Goal: Transaction & Acquisition: Purchase product/service

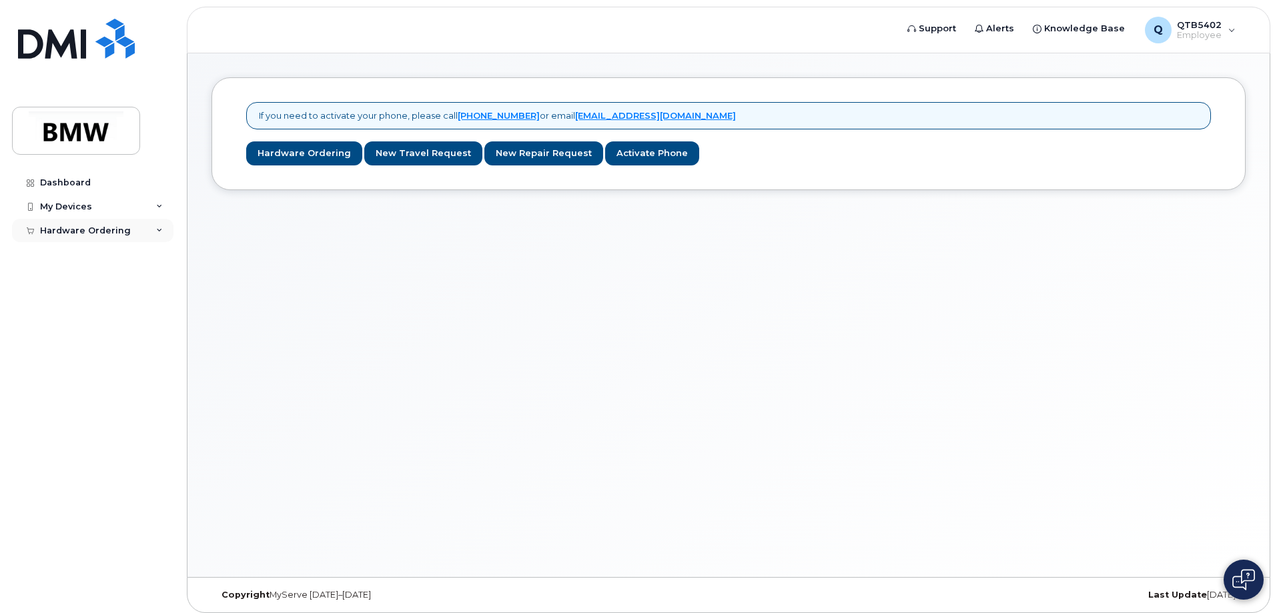
click at [71, 231] on div "Hardware Ordering" at bounding box center [85, 230] width 91 height 11
click at [73, 252] on div "New Order" at bounding box center [71, 255] width 51 height 12
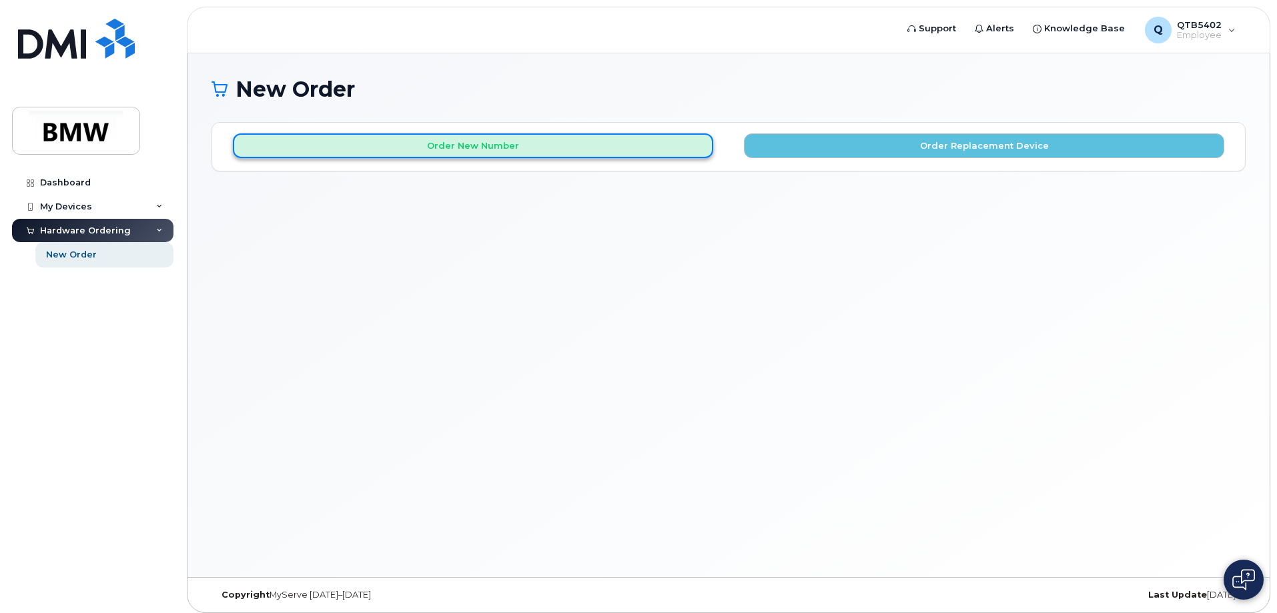
click at [505, 150] on button "Order New Number" at bounding box center [473, 145] width 480 height 25
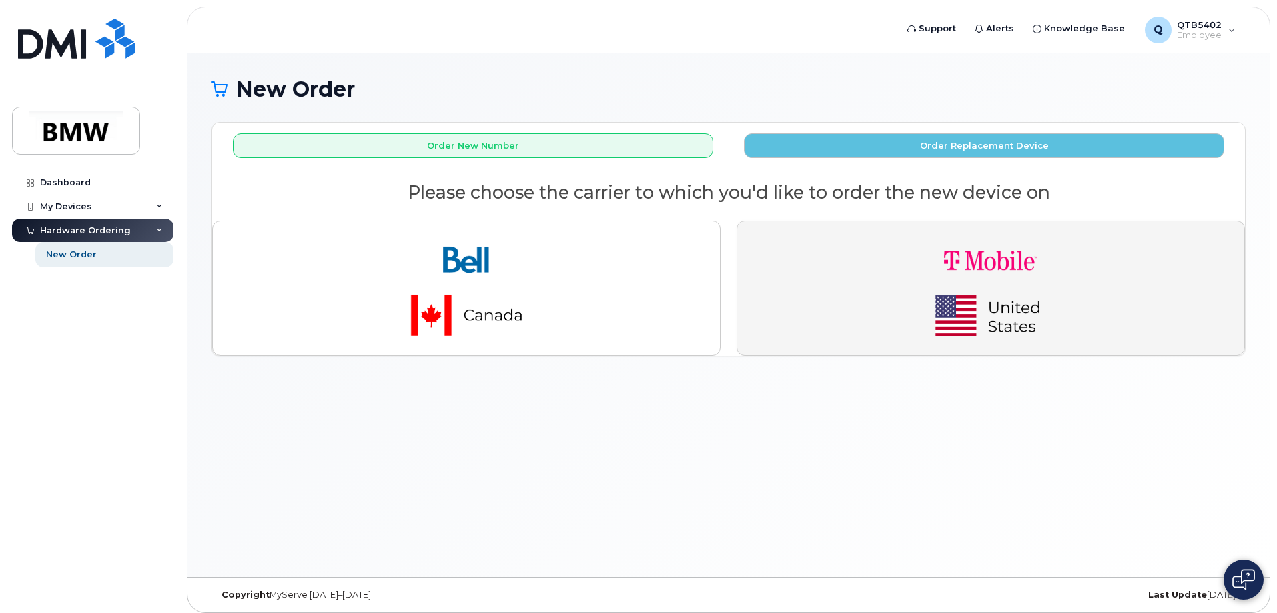
click at [923, 276] on img "button" at bounding box center [990, 288] width 187 height 112
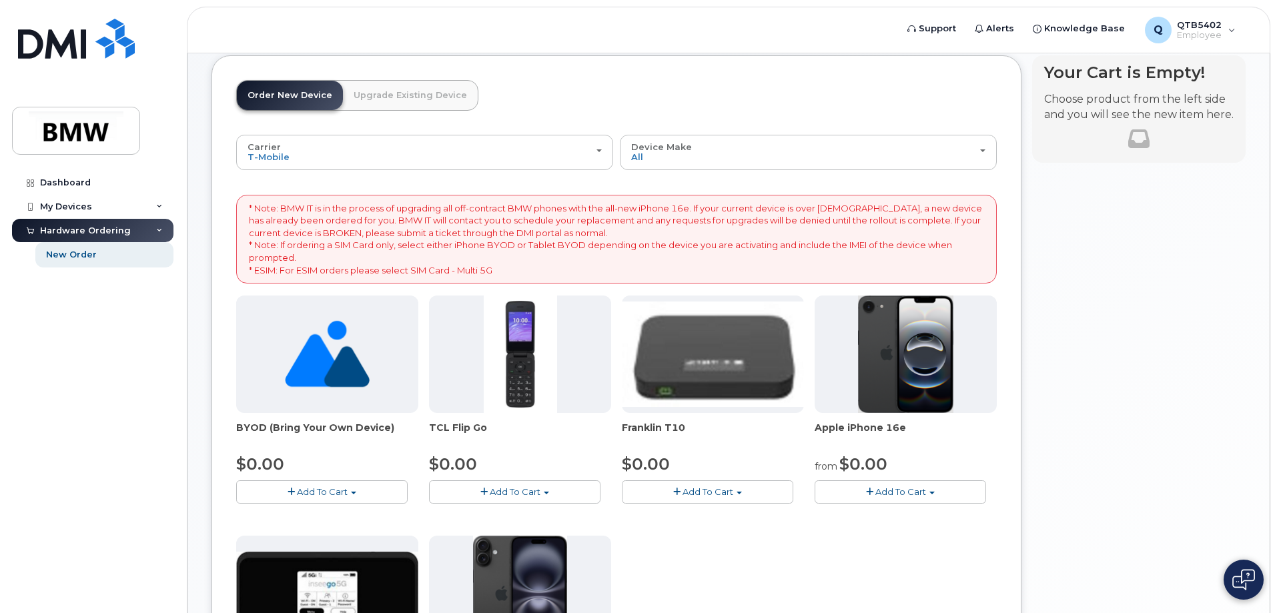
scroll to position [133, 0]
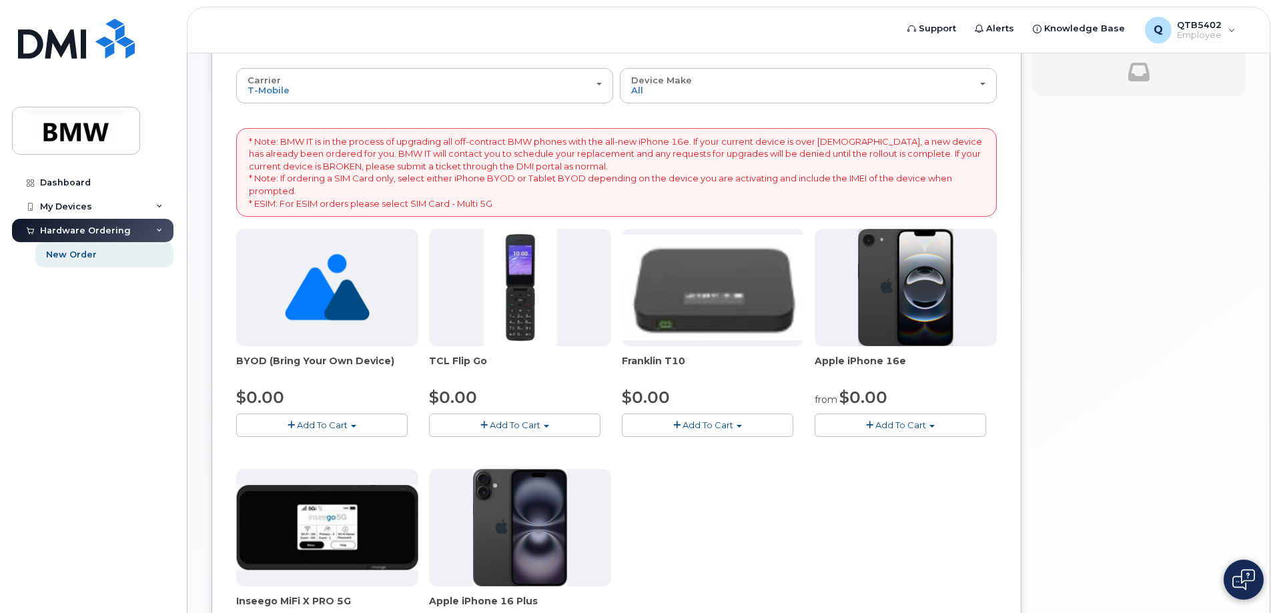
drag, startPoint x: 817, startPoint y: 360, endPoint x: 925, endPoint y: 360, distance: 108.7
click at [925, 360] on span "Apple iPhone 16e" at bounding box center [906, 367] width 182 height 27
click at [903, 424] on span "Add To Cart" at bounding box center [900, 425] width 51 height 11
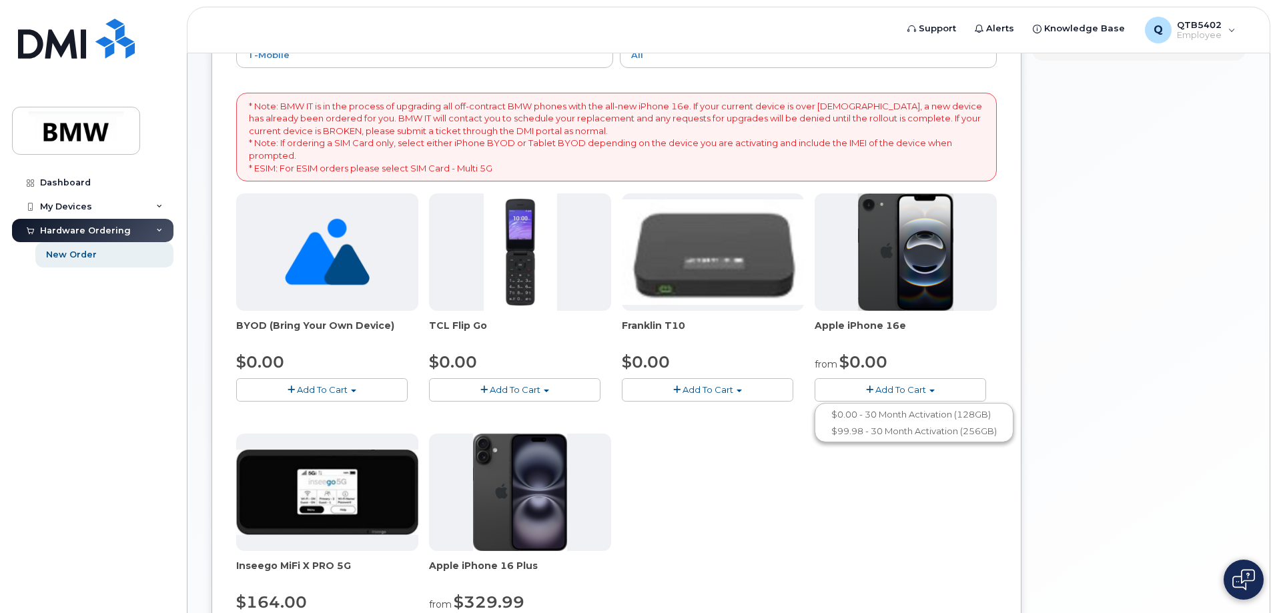
scroll to position [200, 0]
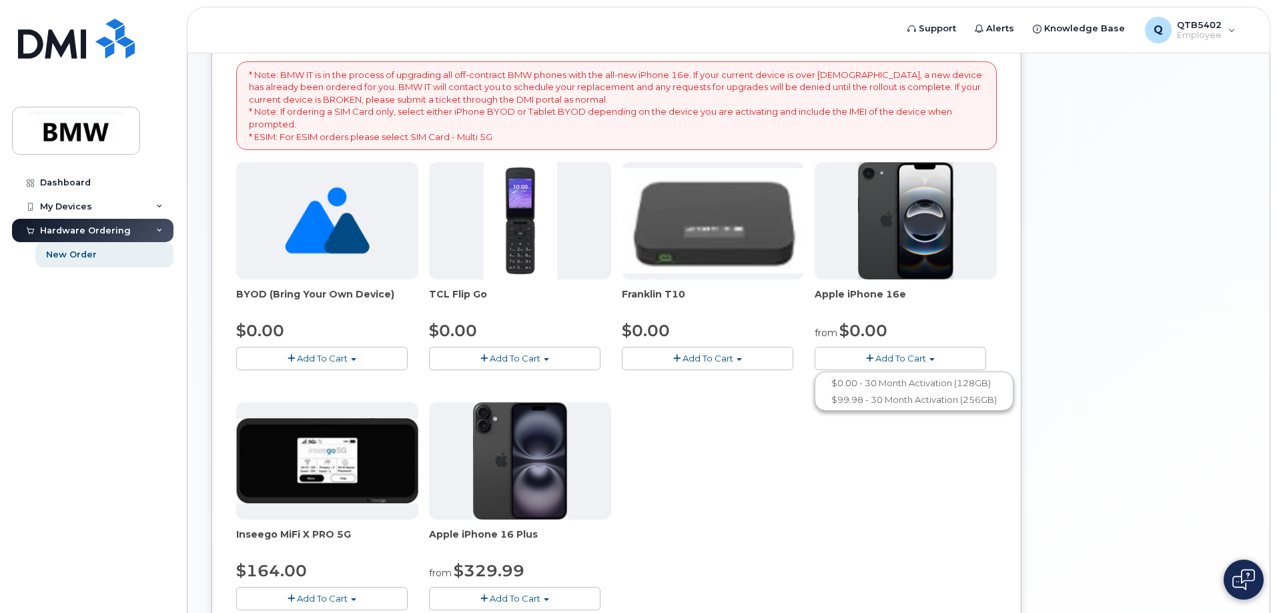
click at [931, 358] on span "button" at bounding box center [931, 359] width 5 height 3
click at [911, 382] on link "$0.00 - 30 Month Activation (128GB)" at bounding box center [914, 383] width 192 height 17
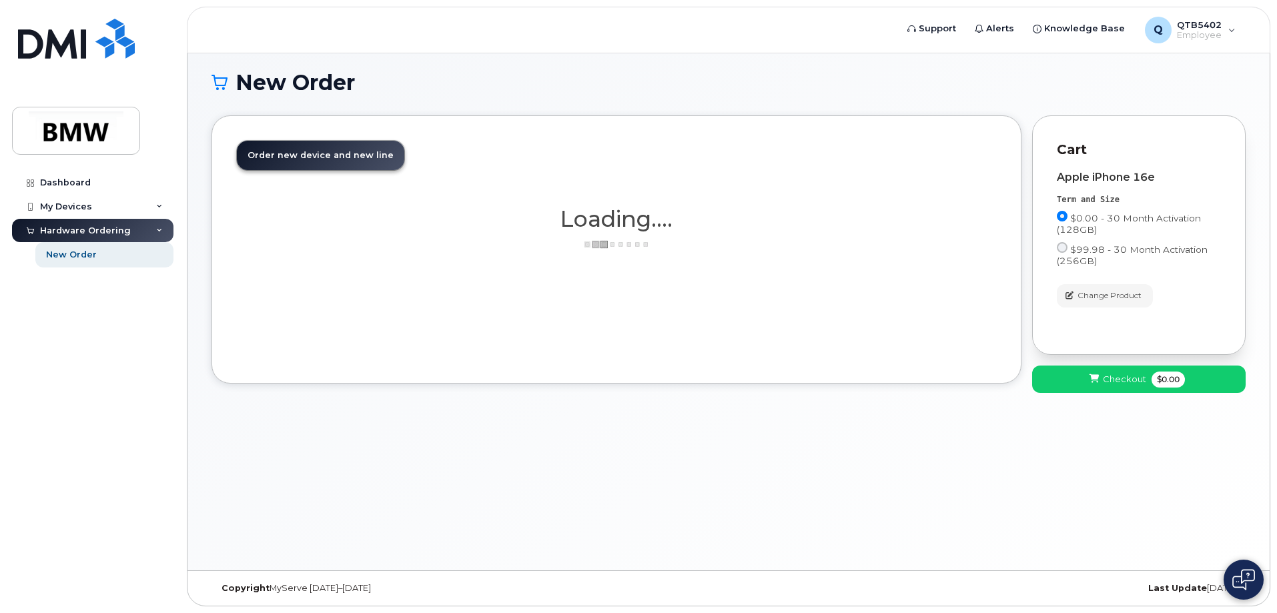
scroll to position [7, 0]
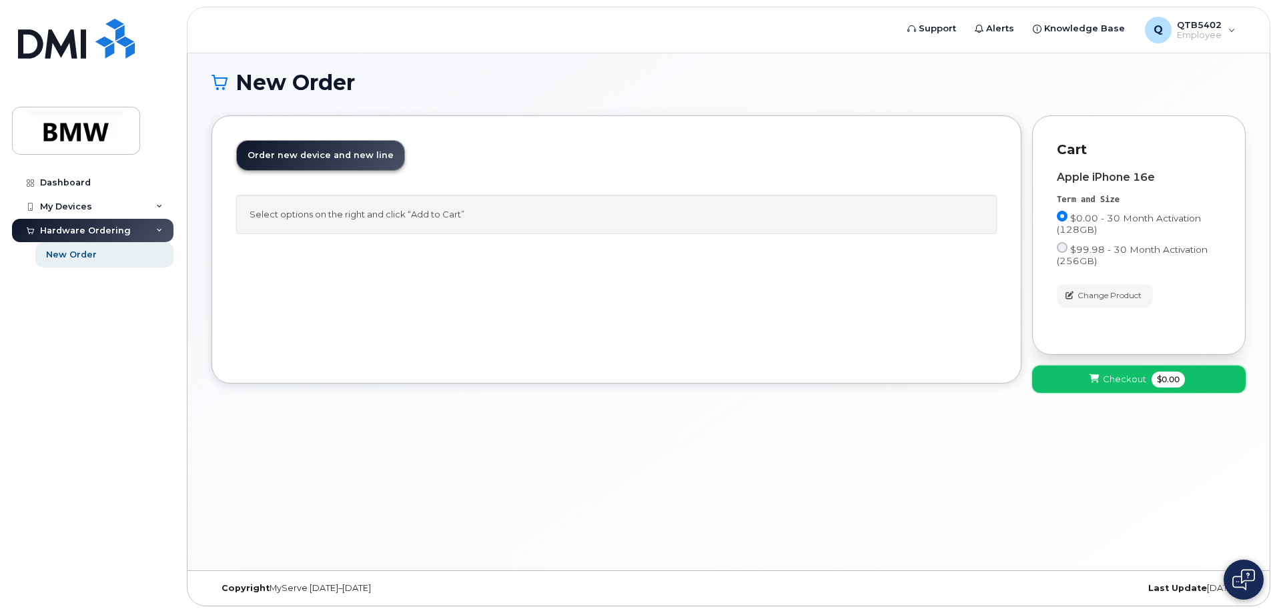
click at [1129, 376] on span "Checkout" at bounding box center [1124, 379] width 43 height 13
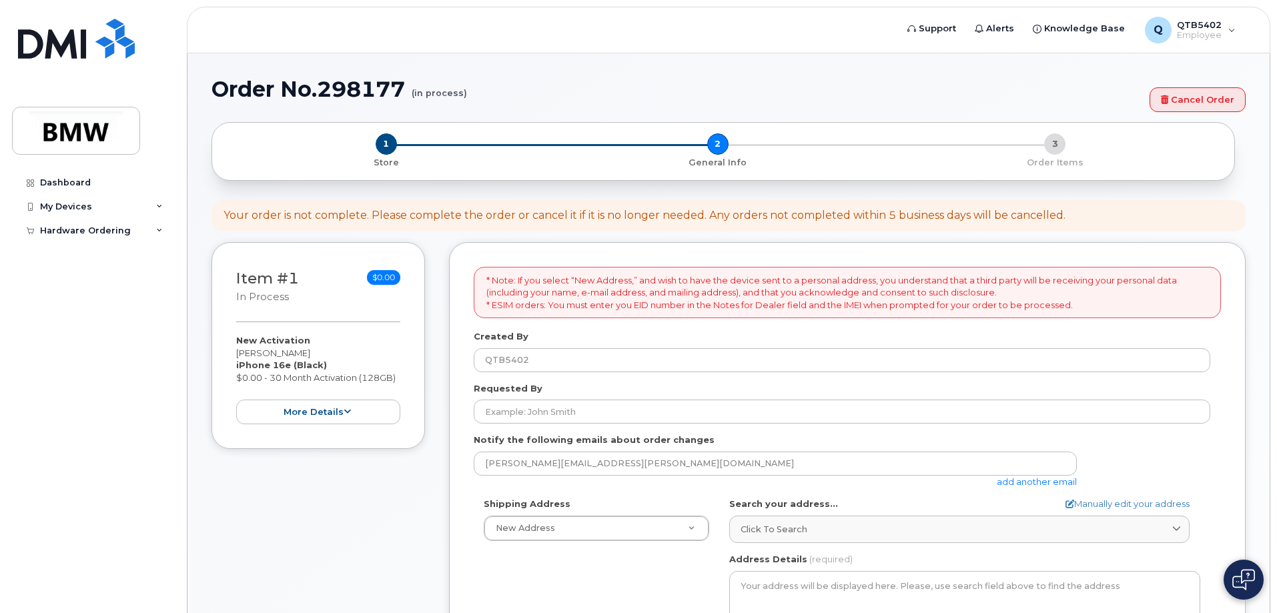
select select
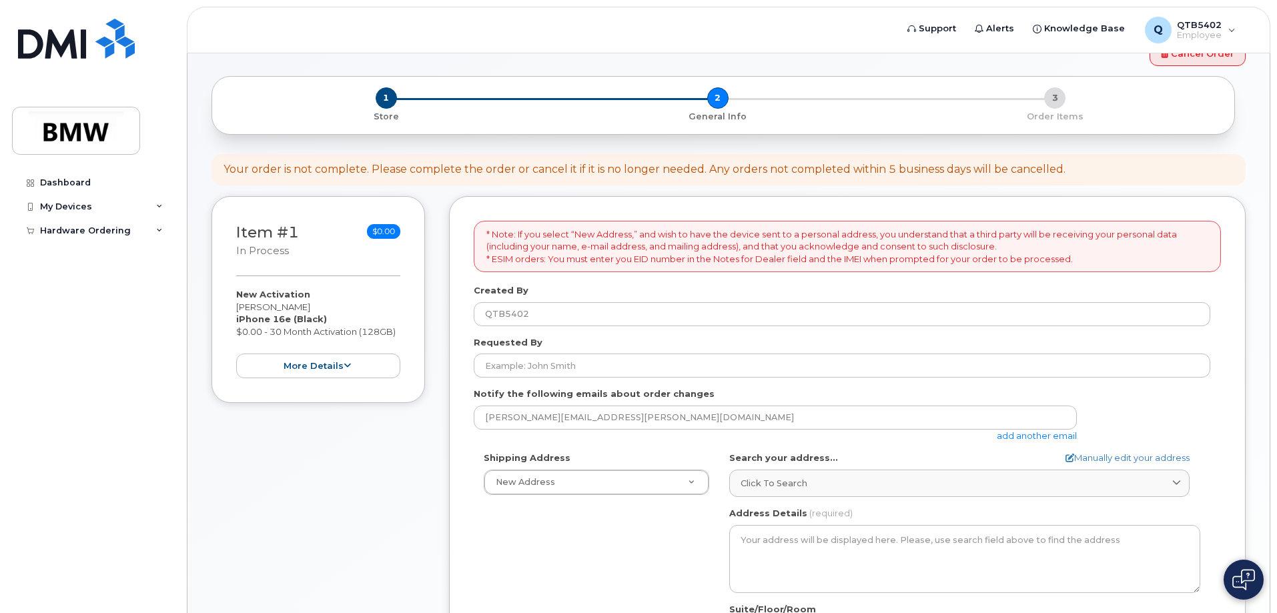
scroll to position [67, 0]
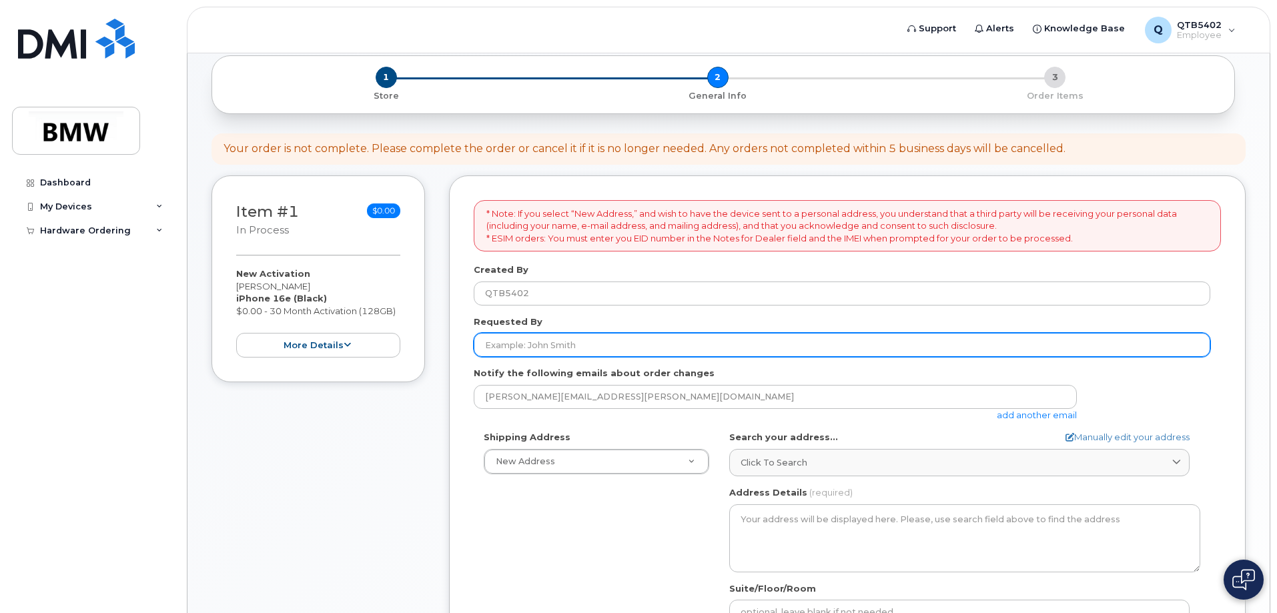
click at [562, 348] on input "Requested By" at bounding box center [842, 345] width 736 height 24
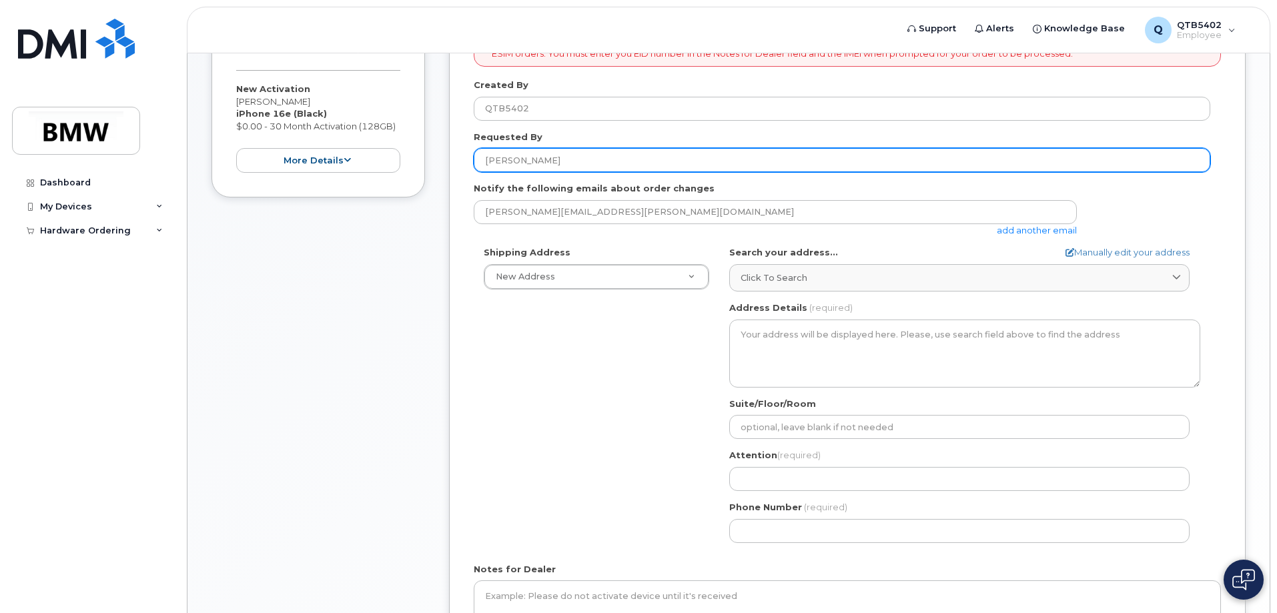
scroll to position [267, 0]
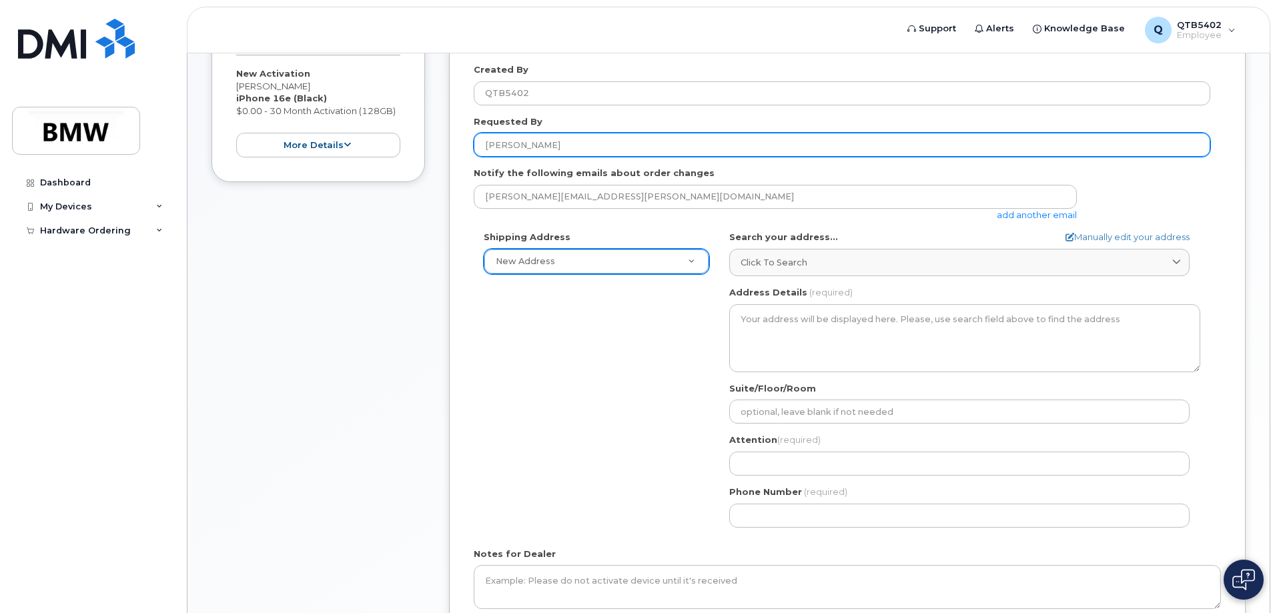
type input "Richard Gallego Ortiz"
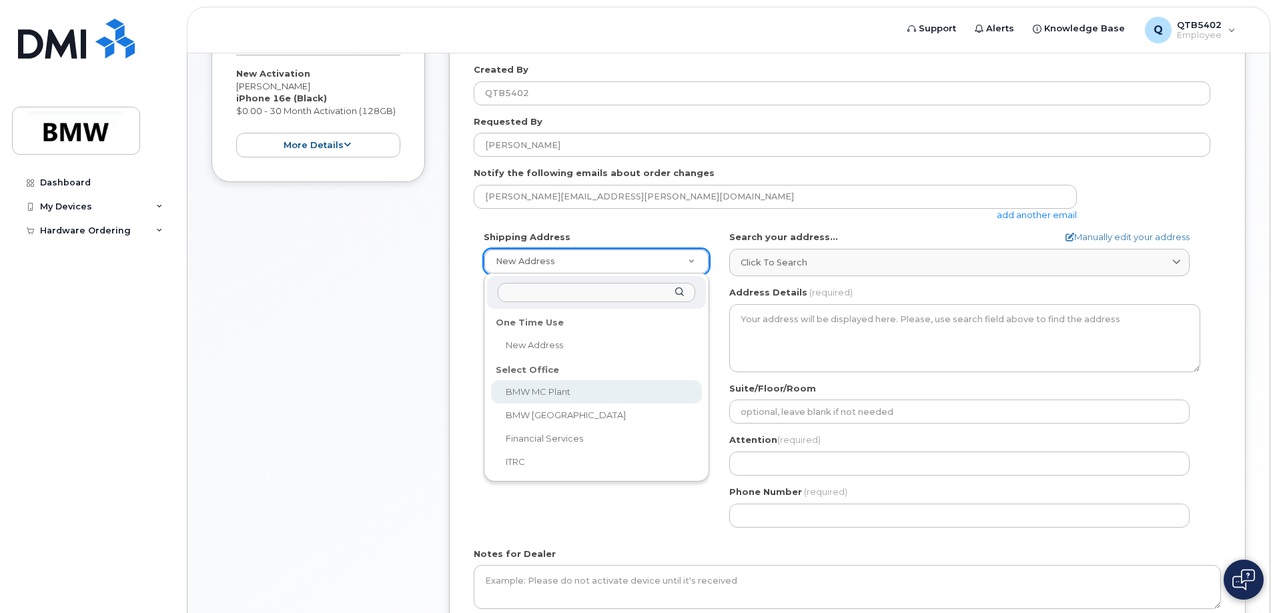
select select
type textarea "1400 Highway 101 S GREER SC 29651-6731 UNITED STATES Greer South Carolina 29651…"
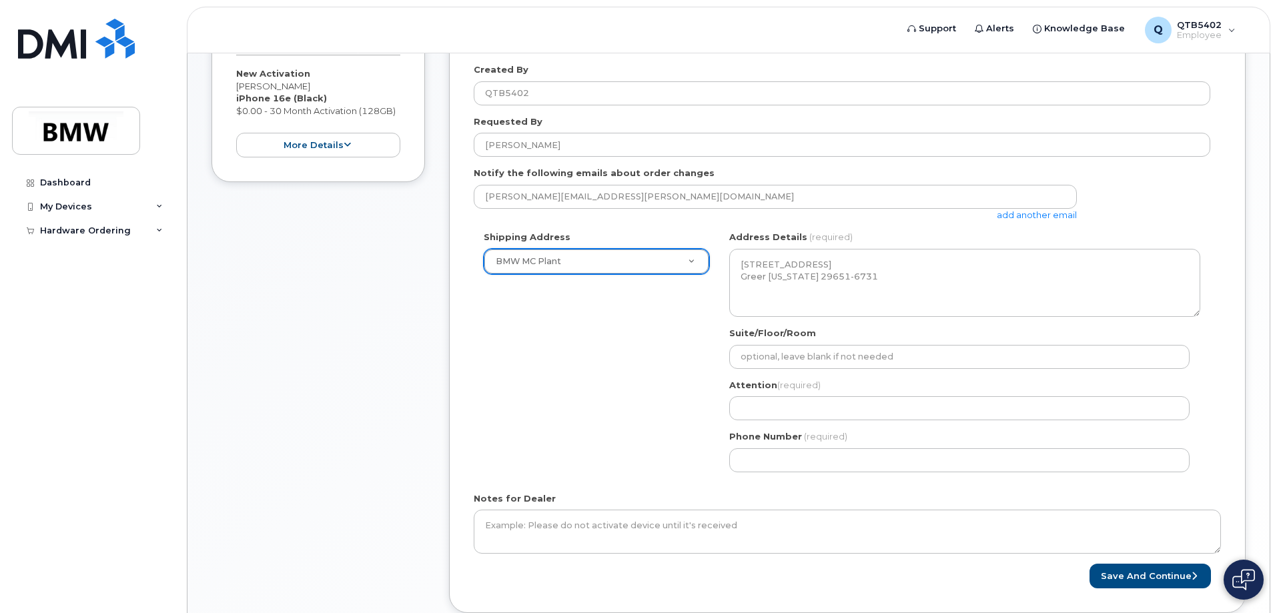
scroll to position [334, 0]
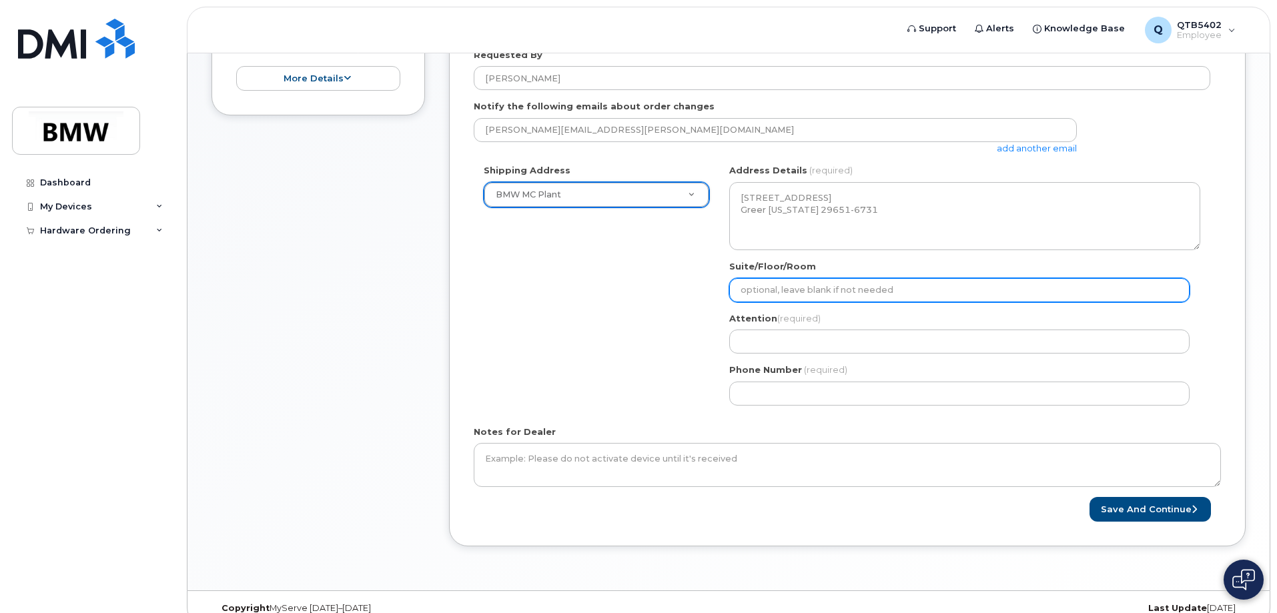
click at [796, 290] on input "Suite/Floor/Room" at bounding box center [959, 290] width 460 height 24
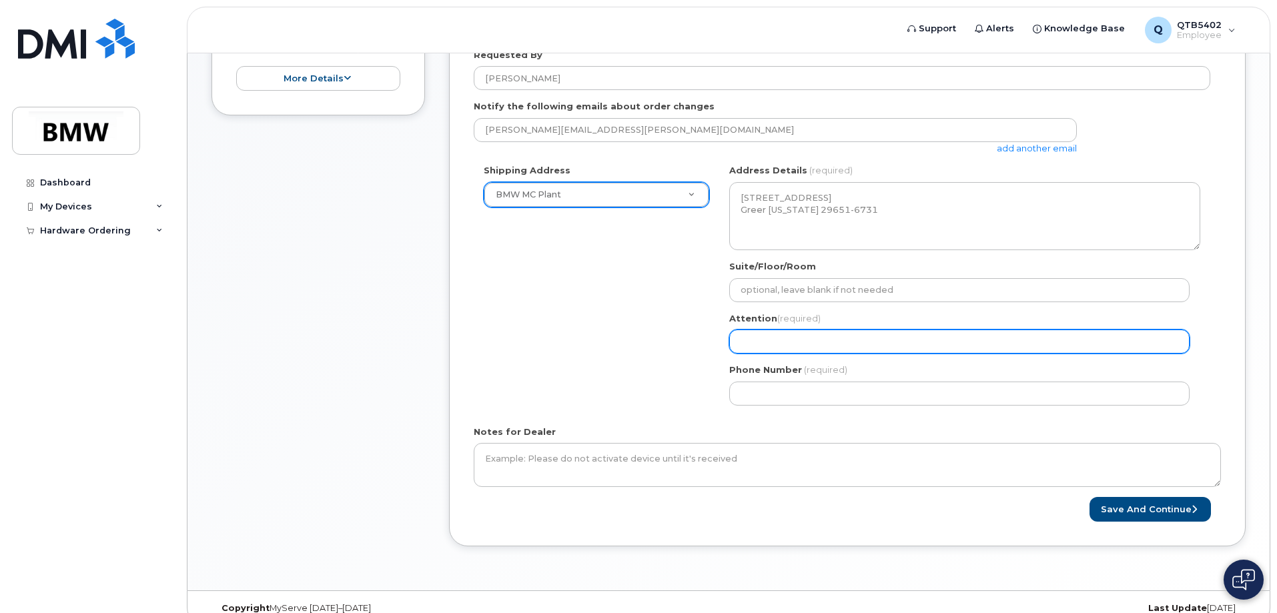
click at [808, 338] on input "Attention (required)" at bounding box center [959, 342] width 460 height 24
select select
type input "P"
select select
type input "Pe"
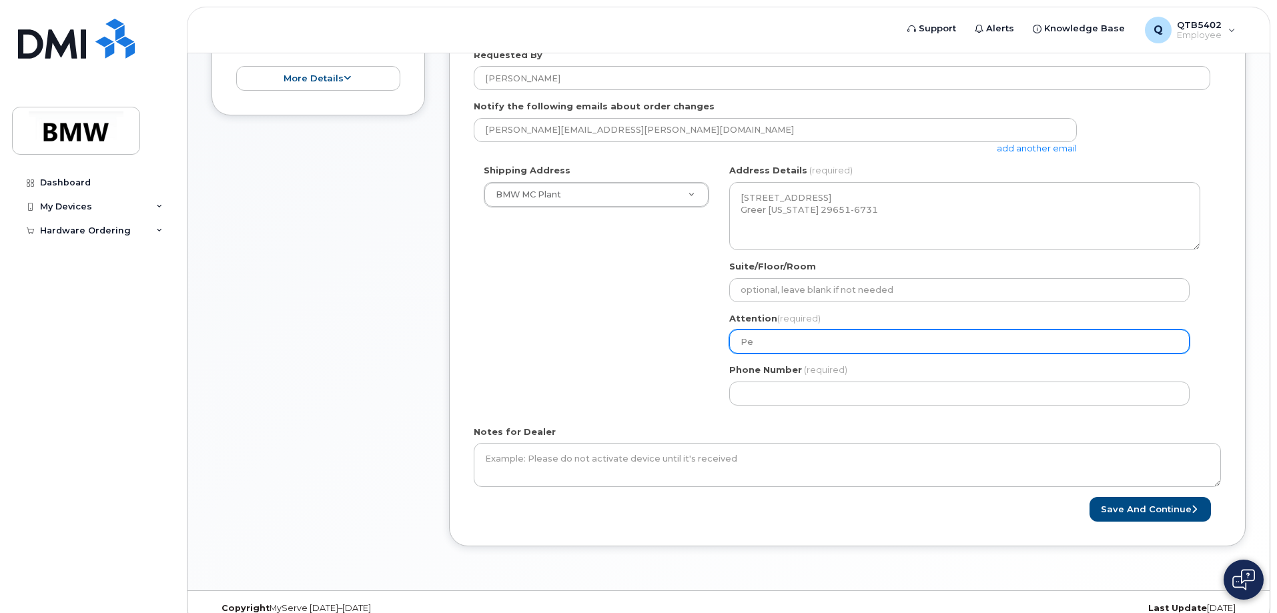
select select
type input "Pett"
select select
type input "Pette"
select select
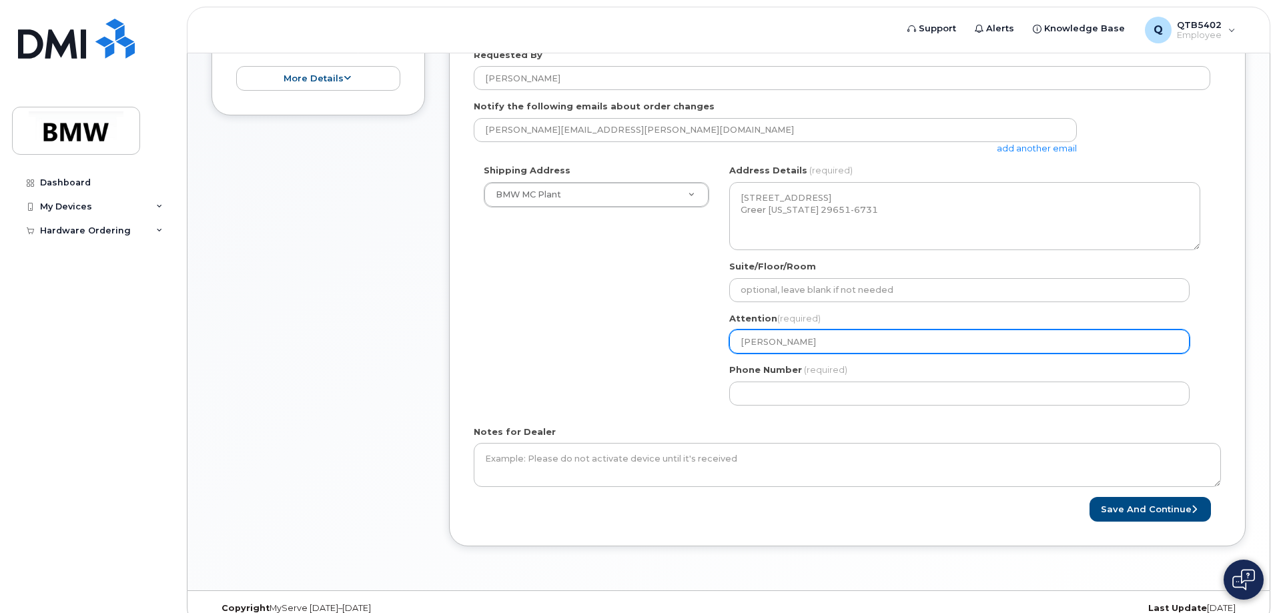
type input "Petter"
select select
type input "Peter"
select select
type input "Peter Dr"
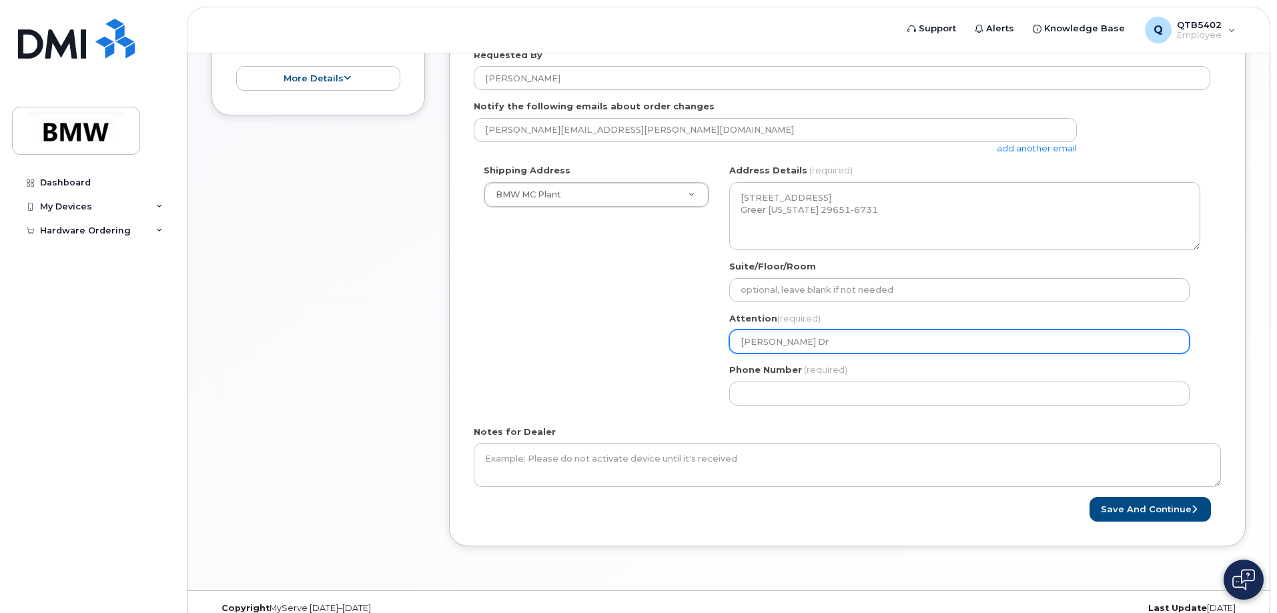
select select
type input "Peter Dro"
select select
type input "Peter Droc"
select select
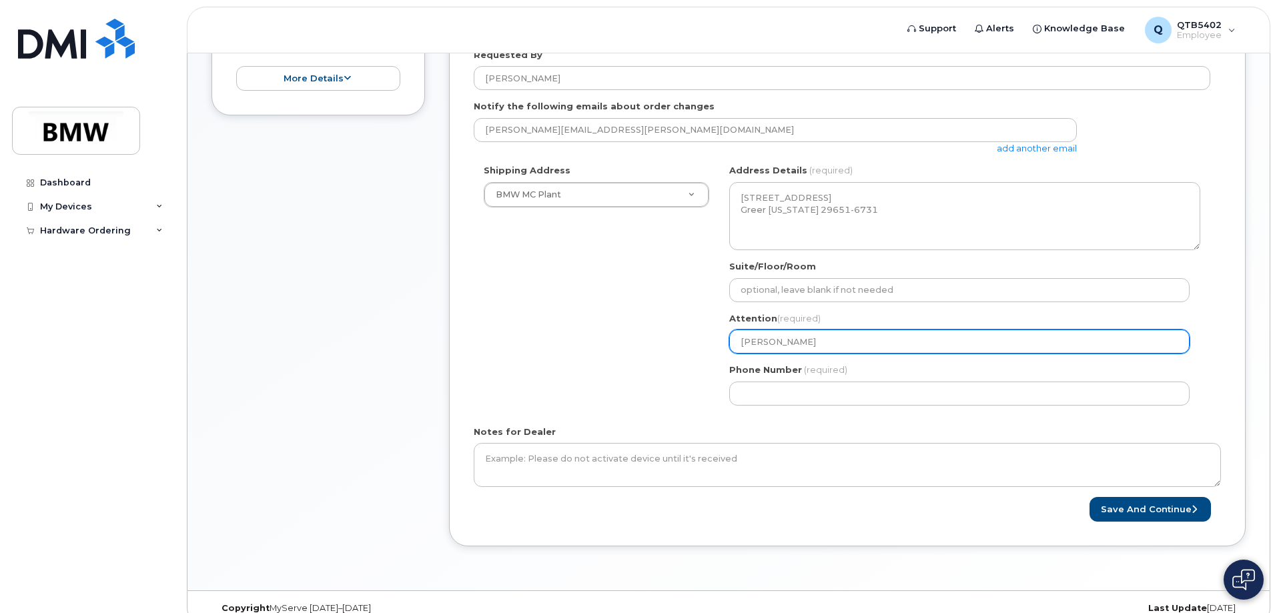
type input "Peter Drocd"
select select
type input "Peter Drocdo"
select select
type input "Peter Drodov"
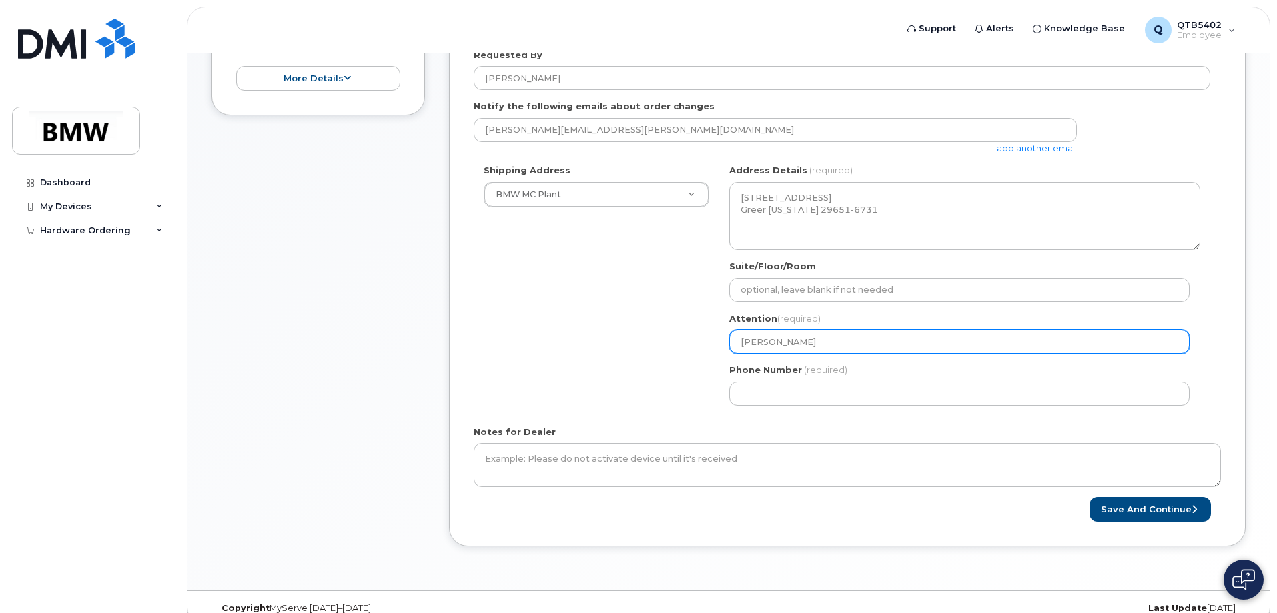
select select
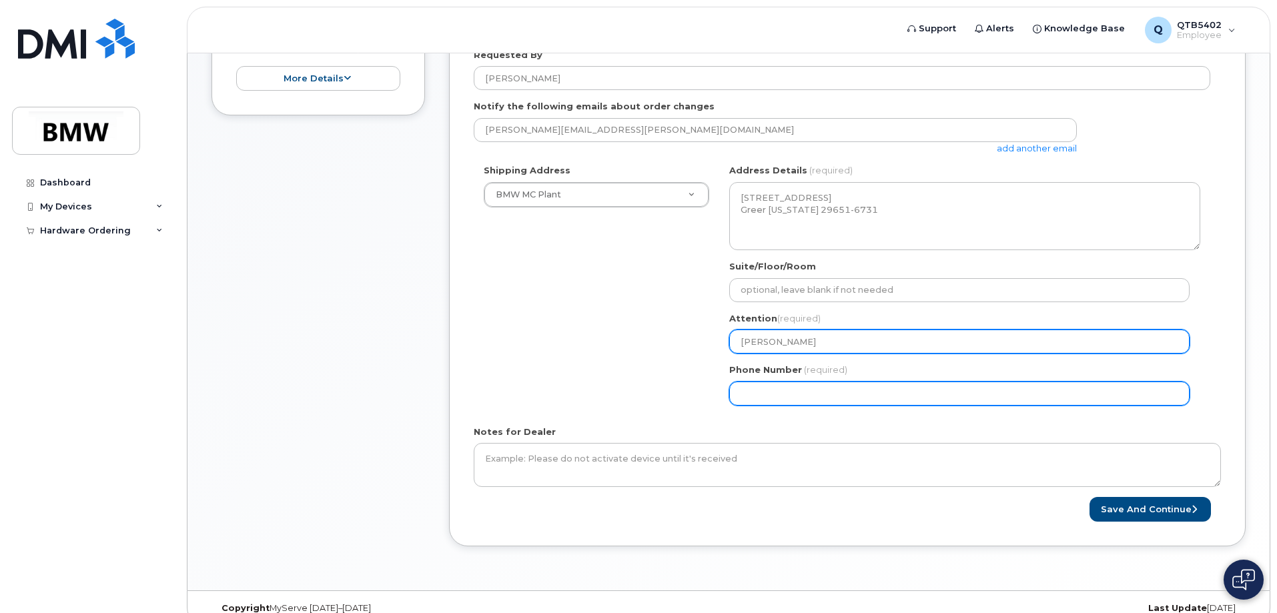
type input "[PERSON_NAME]"
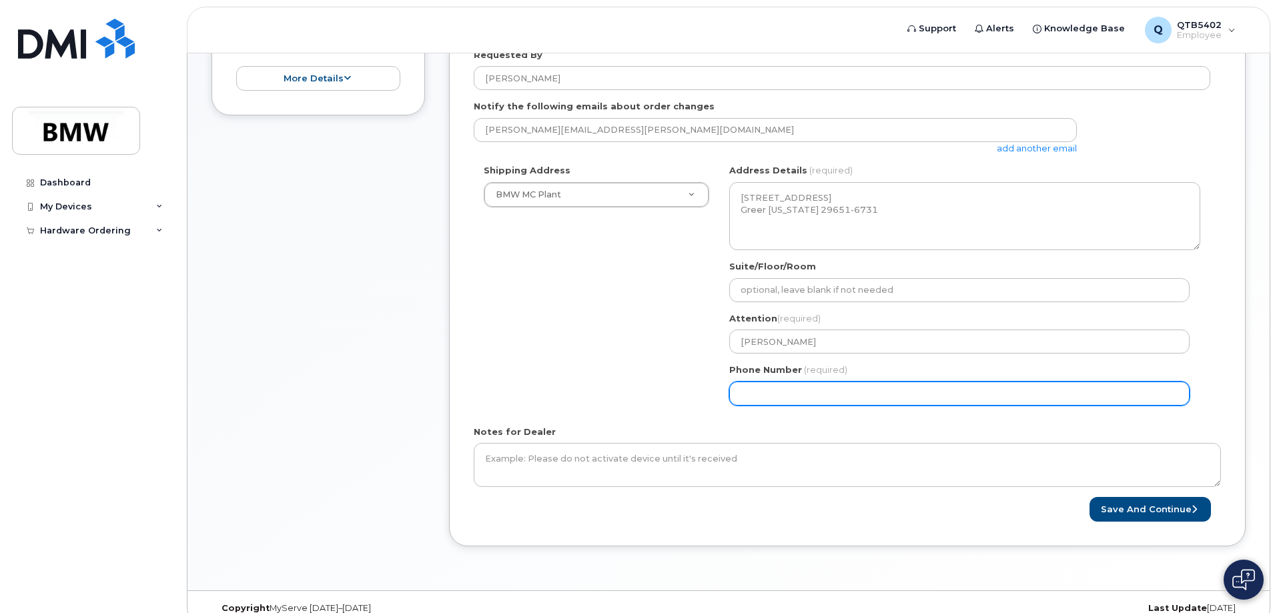
click at [818, 389] on input "Phone Number" at bounding box center [959, 394] width 460 height 24
select select
type input "846"
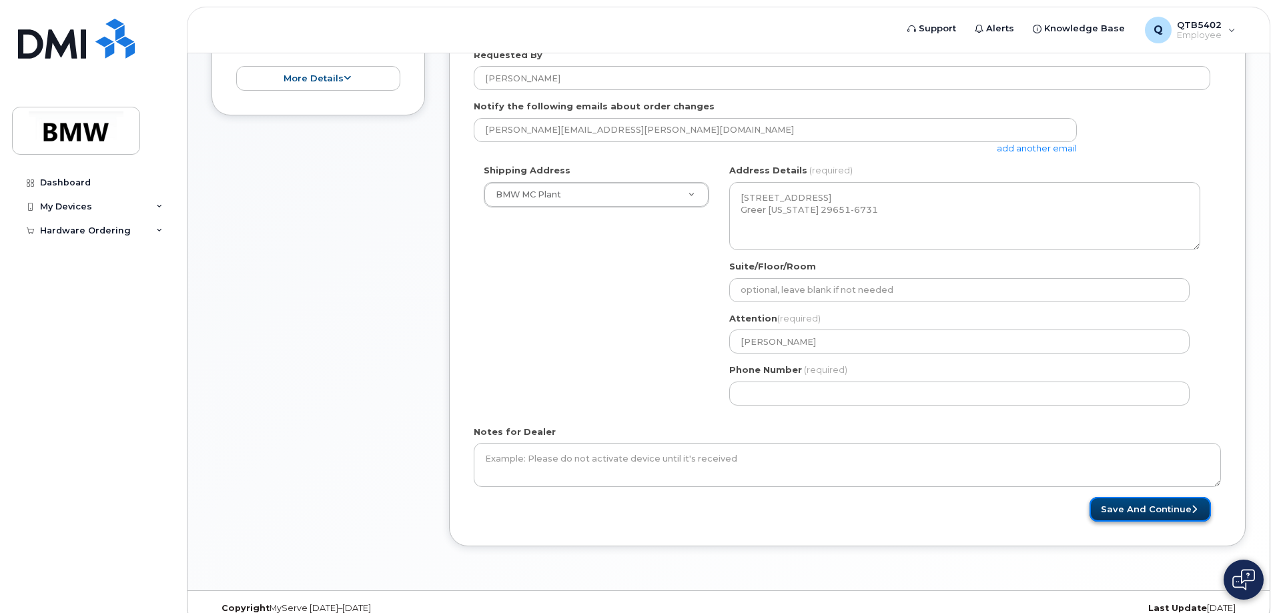
click at [1132, 509] on button "Save and Continue" at bounding box center [1149, 509] width 121 height 25
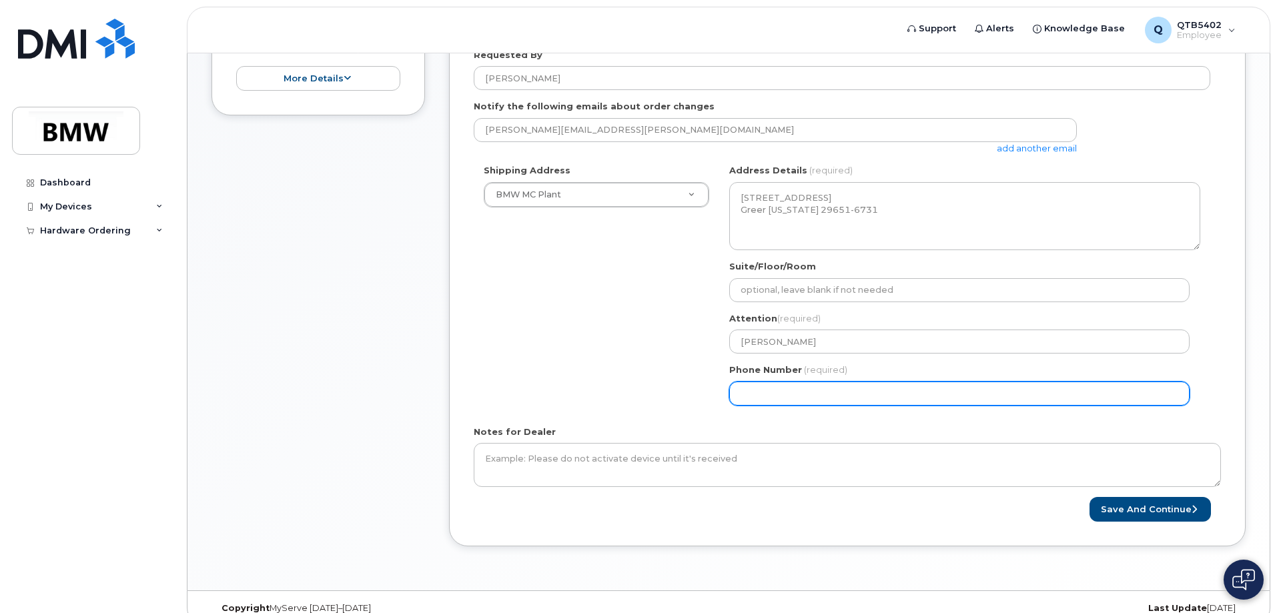
click at [759, 398] on input "Phone Number" at bounding box center [959, 394] width 460 height 24
click at [816, 391] on input "Phone Number" at bounding box center [959, 394] width 460 height 24
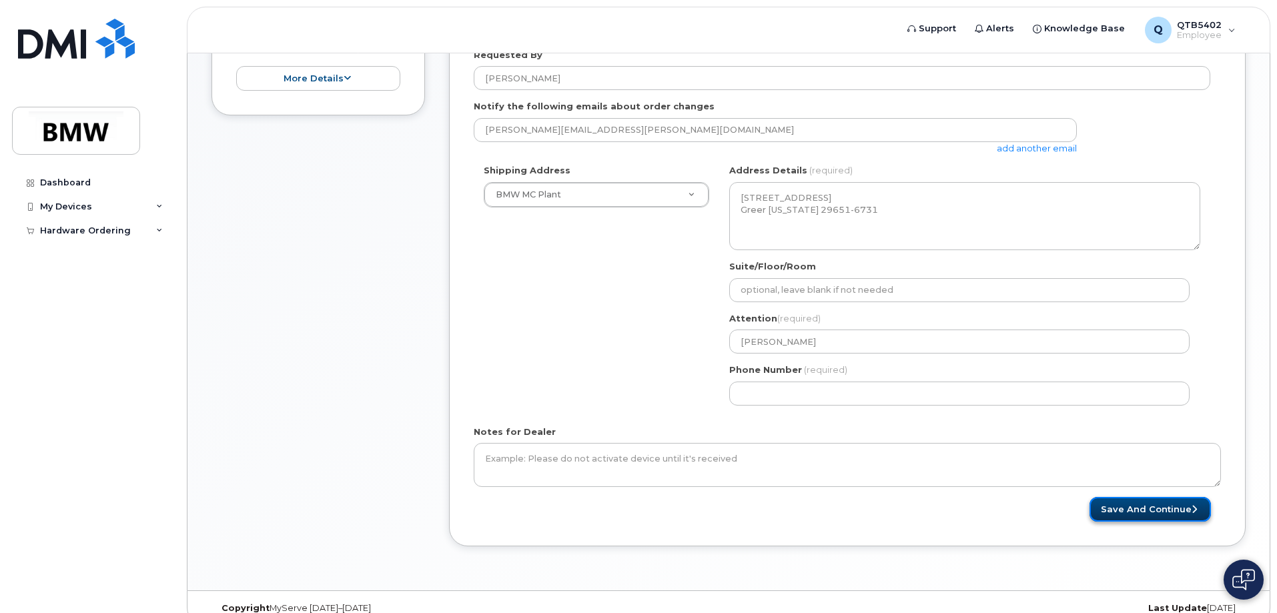
click at [1158, 507] on button "Save and Continue" at bounding box center [1149, 509] width 121 height 25
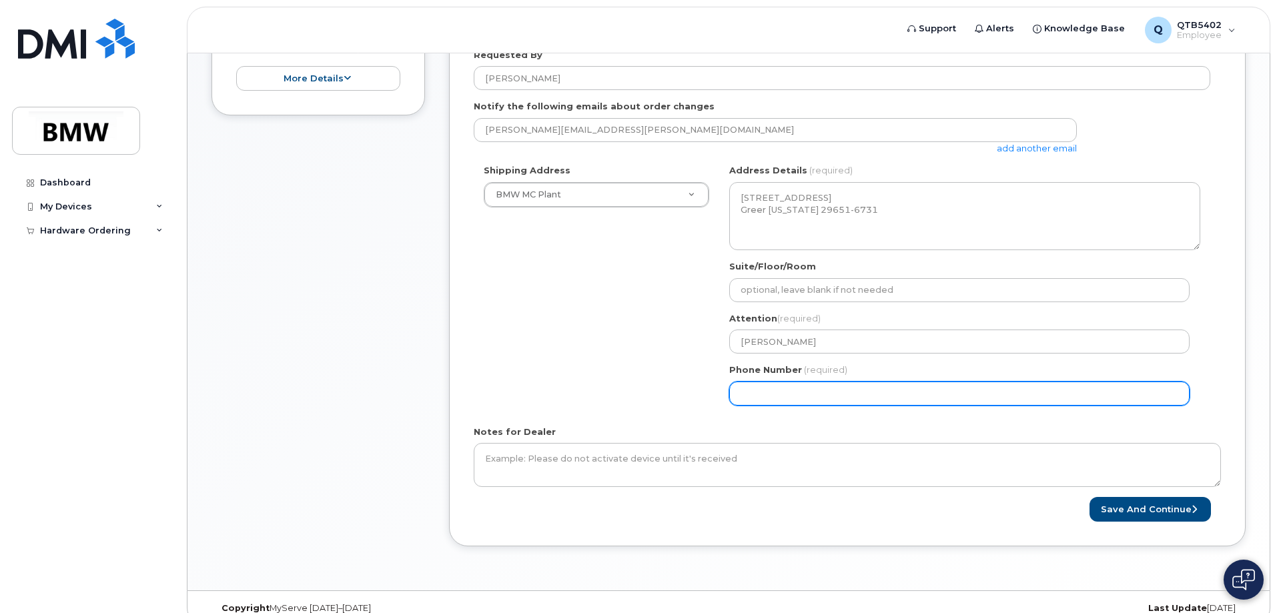
click at [765, 393] on input "Phone Number" at bounding box center [959, 394] width 460 height 24
click at [785, 393] on input "Phone Number" at bounding box center [959, 394] width 460 height 24
click at [835, 394] on input "Phone Number" at bounding box center [959, 394] width 460 height 24
click at [763, 394] on input "Phone Number" at bounding box center [959, 394] width 460 height 24
select select
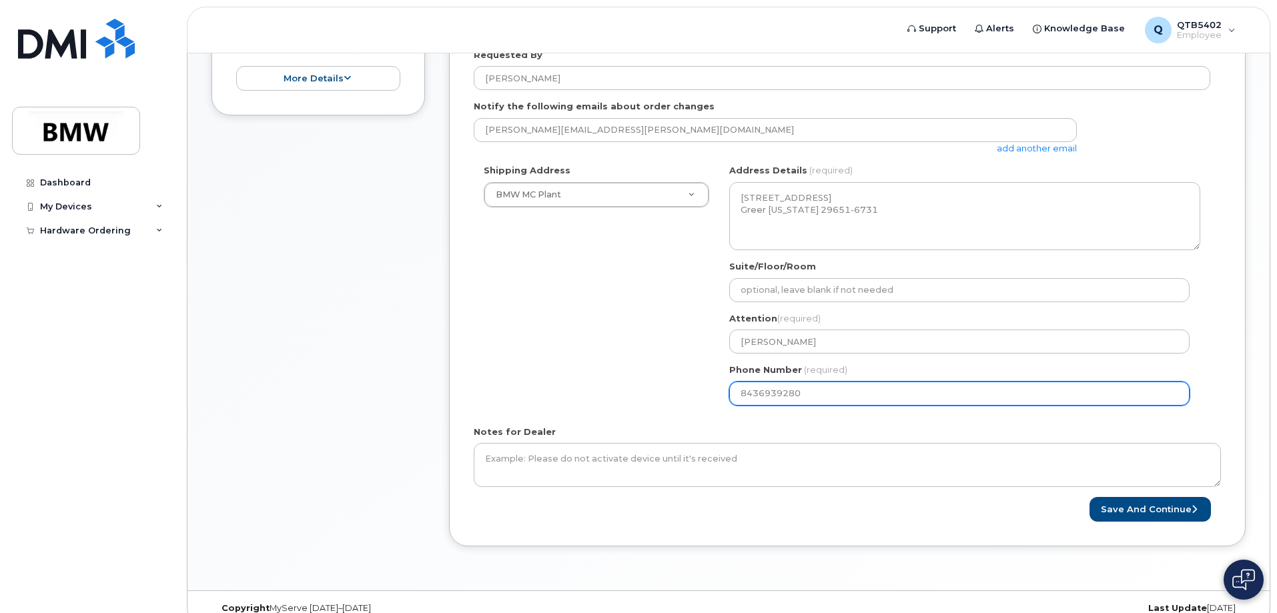
click at [805, 393] on input "8436939280" at bounding box center [959, 394] width 460 height 24
type input "8436939280"
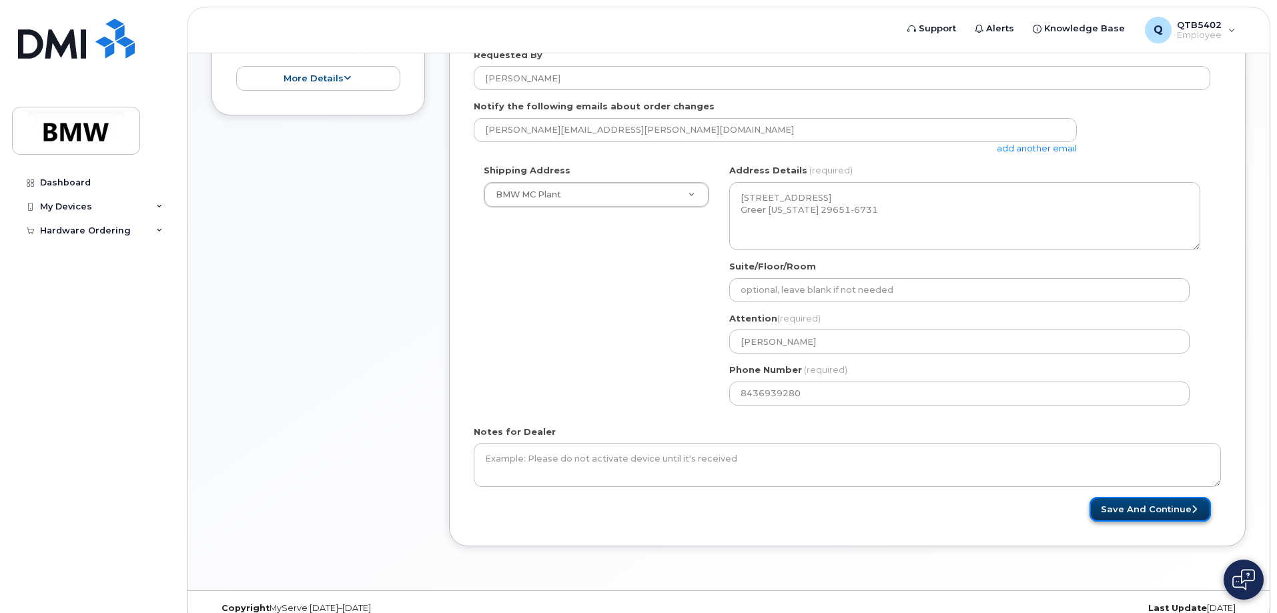
click at [1125, 507] on button "Save and Continue" at bounding box center [1149, 509] width 121 height 25
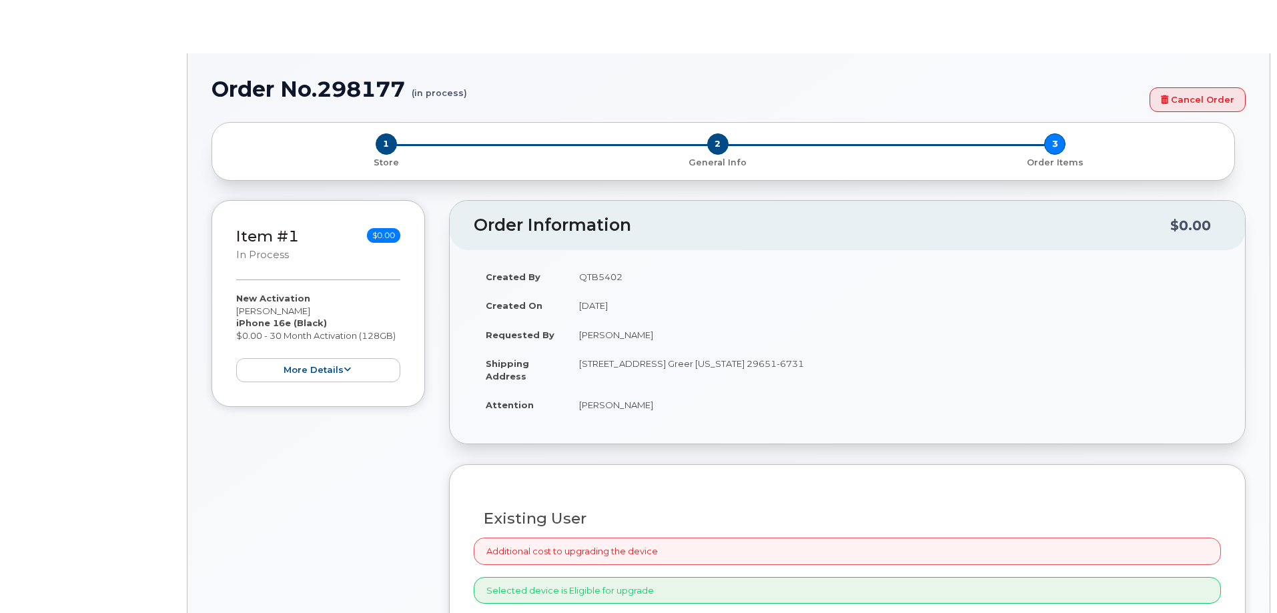
select select "1885307"
radio input "true"
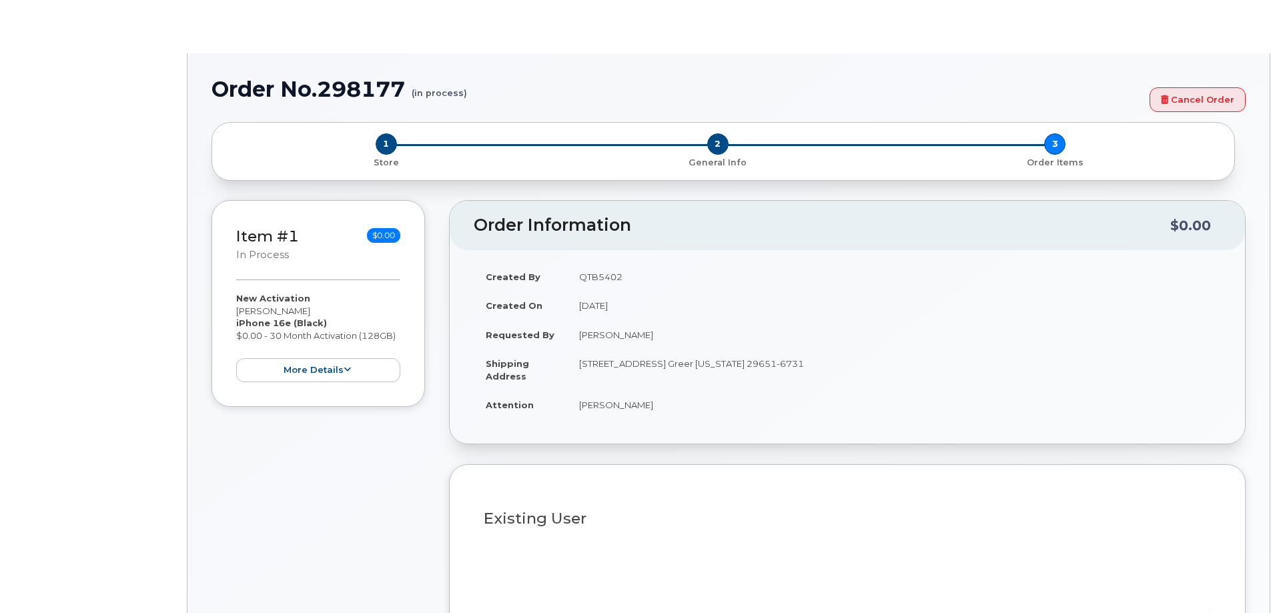
type input "1902534"
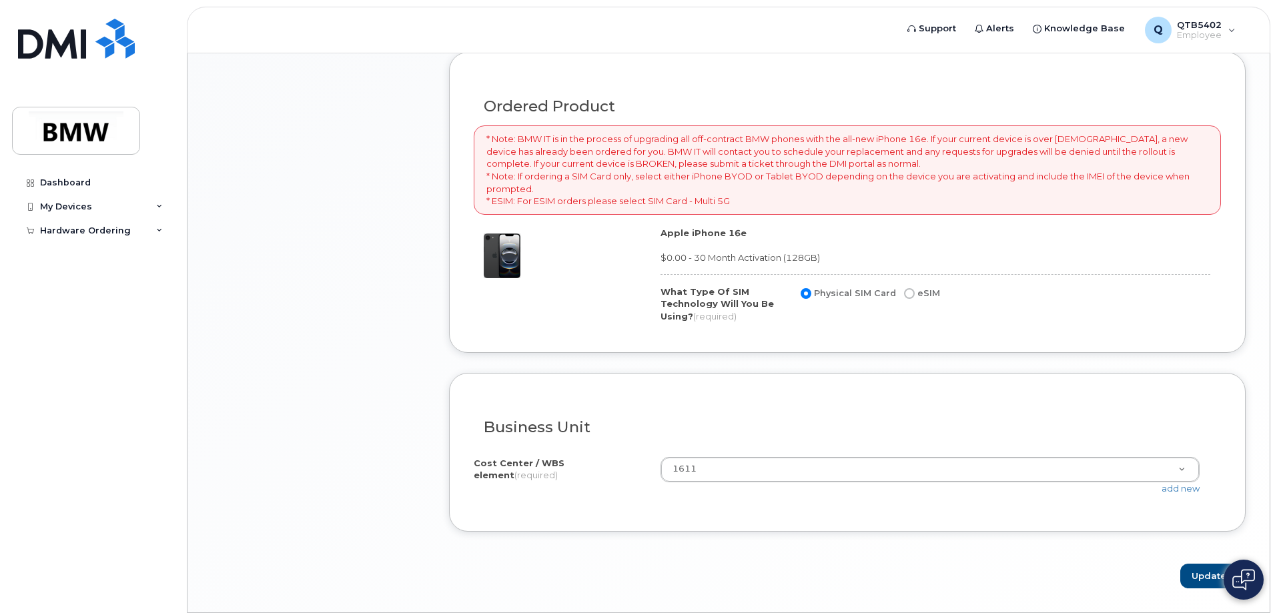
scroll to position [934, 0]
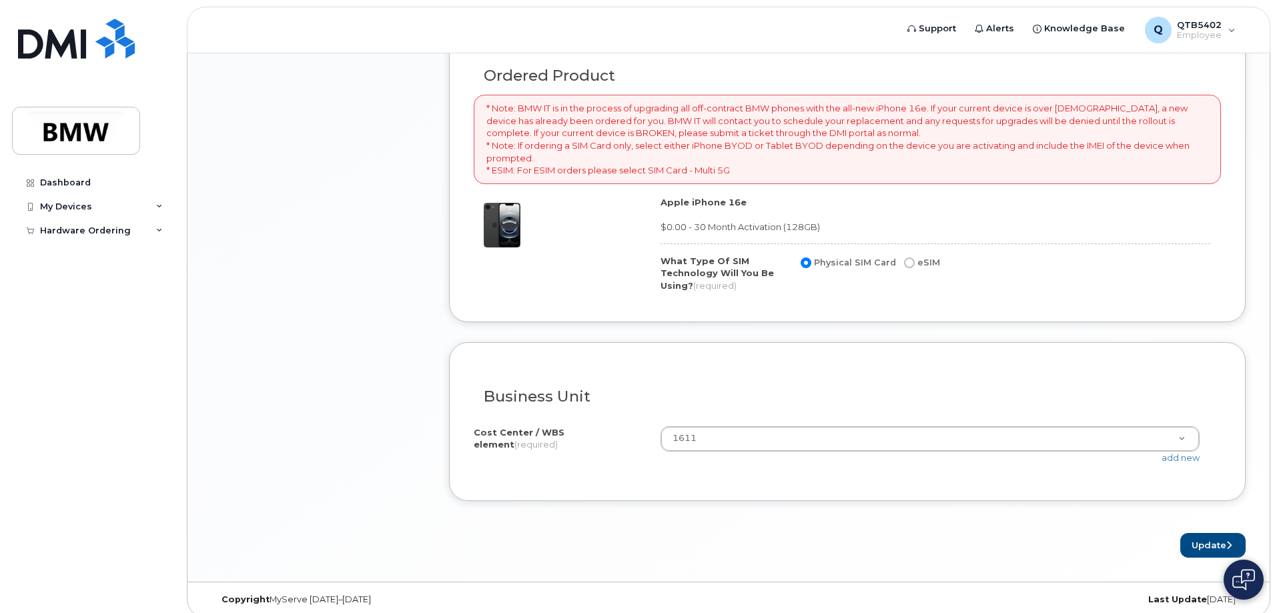
click at [907, 266] on input "eSIM" at bounding box center [909, 263] width 11 height 11
radio input "true"
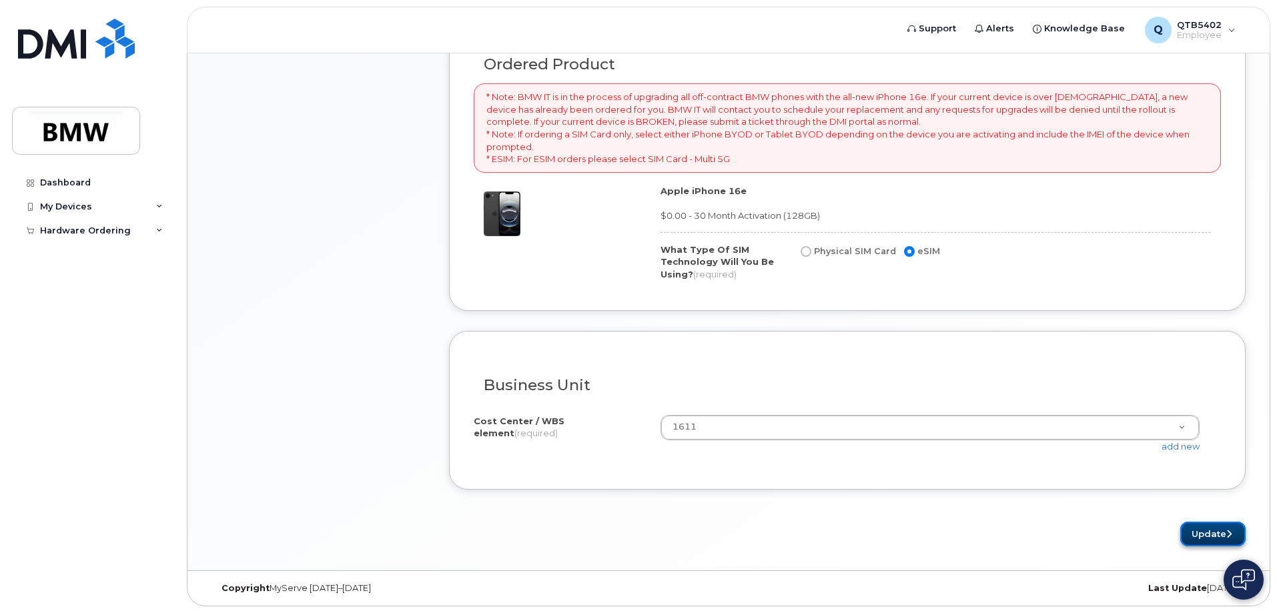
click at [1195, 534] on button "Update" at bounding box center [1212, 534] width 65 height 25
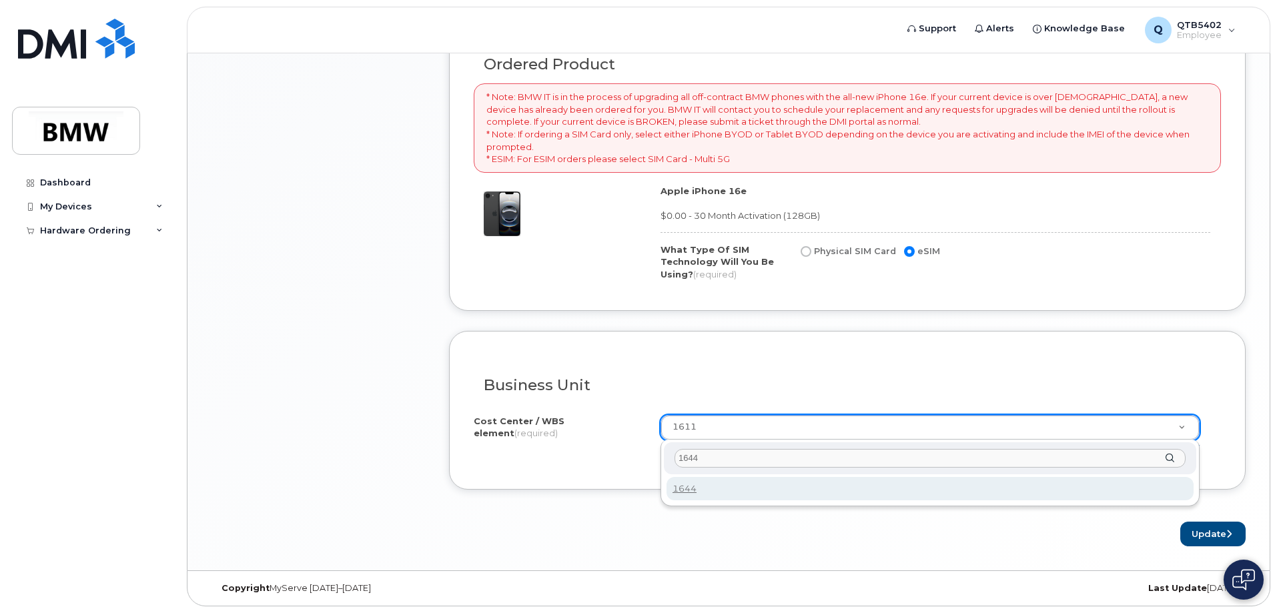
type input "1644"
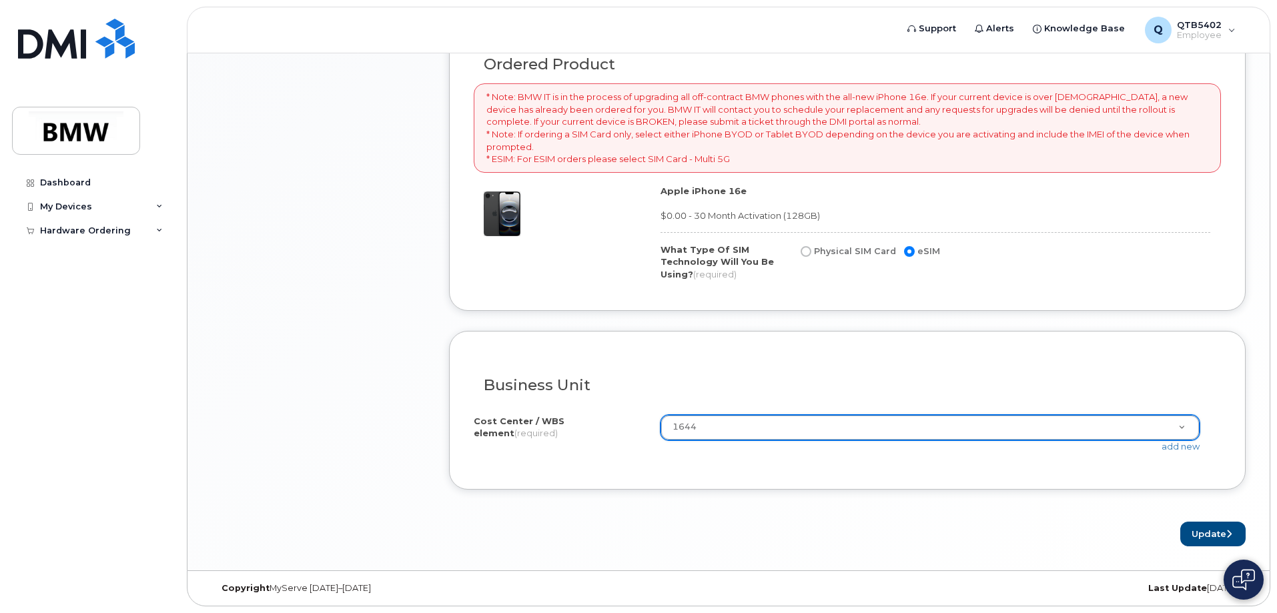
type input "1644"
click at [1216, 533] on button "Update" at bounding box center [1212, 534] width 65 height 25
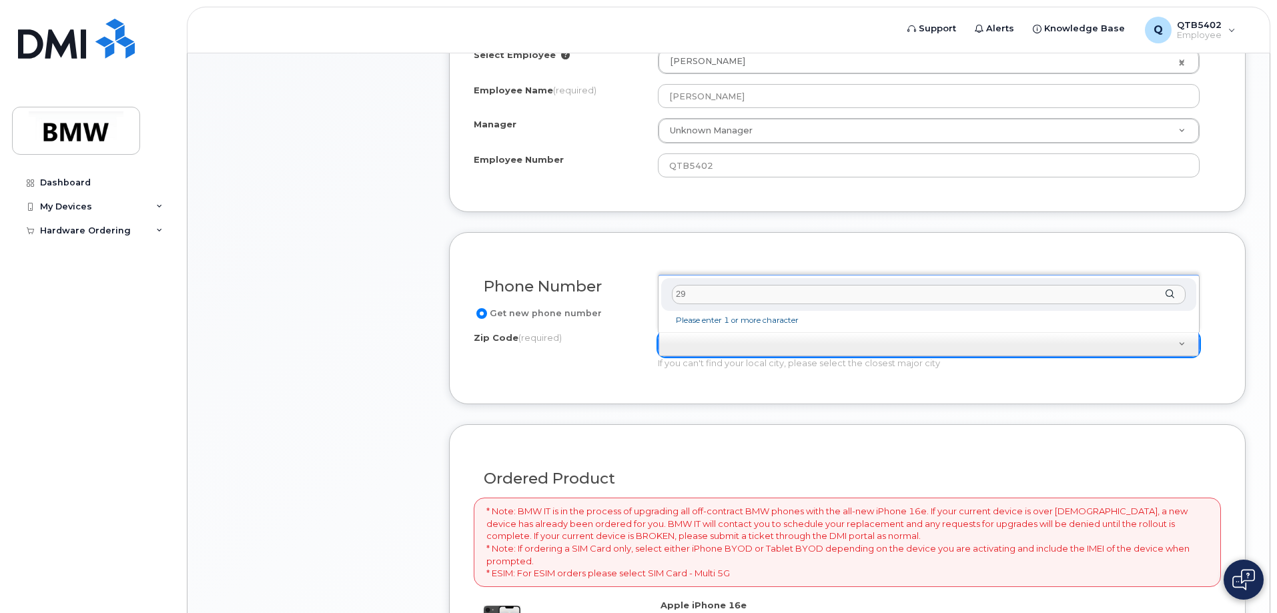
scroll to position [591, 0]
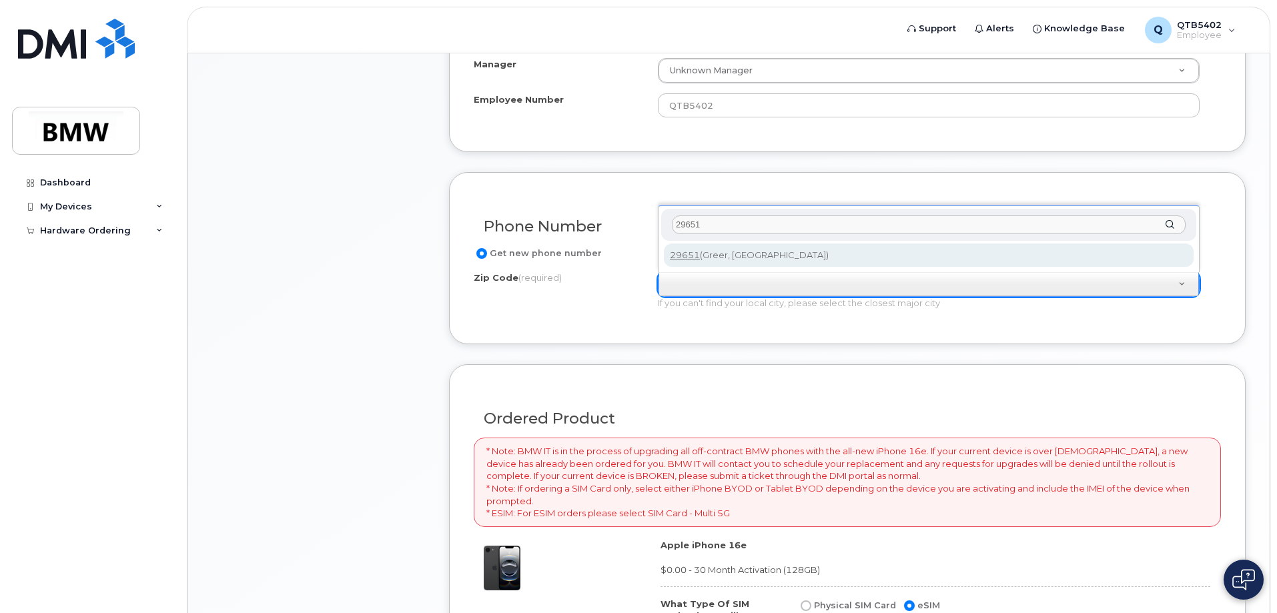
type input "29651"
type input "29651 (Greer, [GEOGRAPHIC_DATA])"
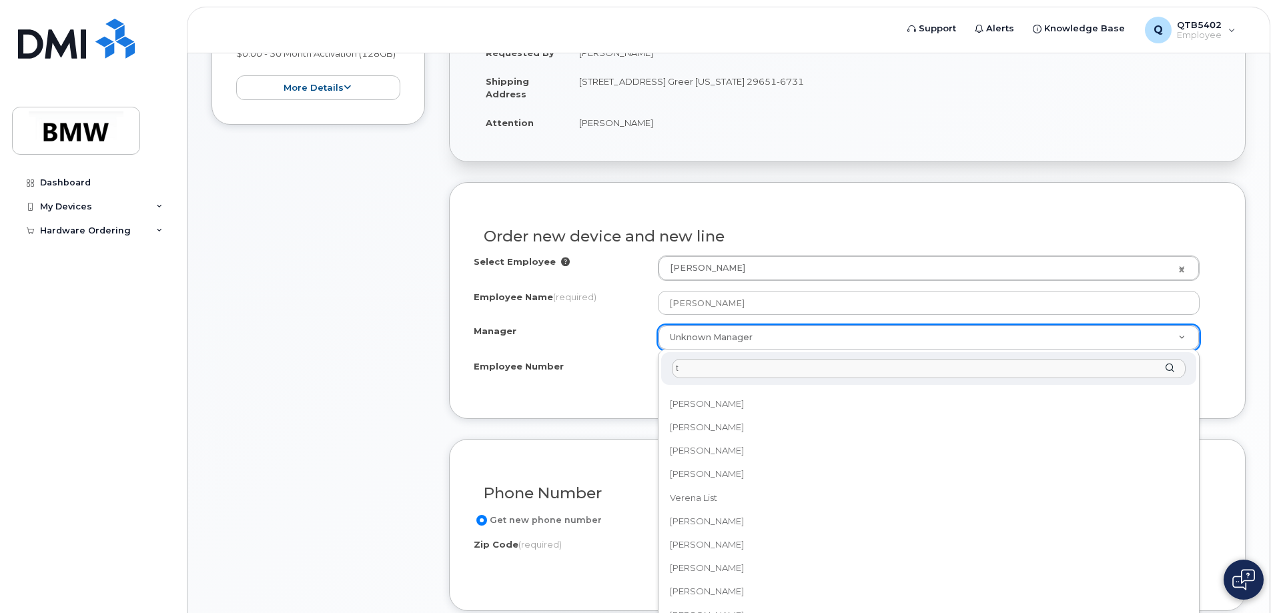
scroll to position [0, 0]
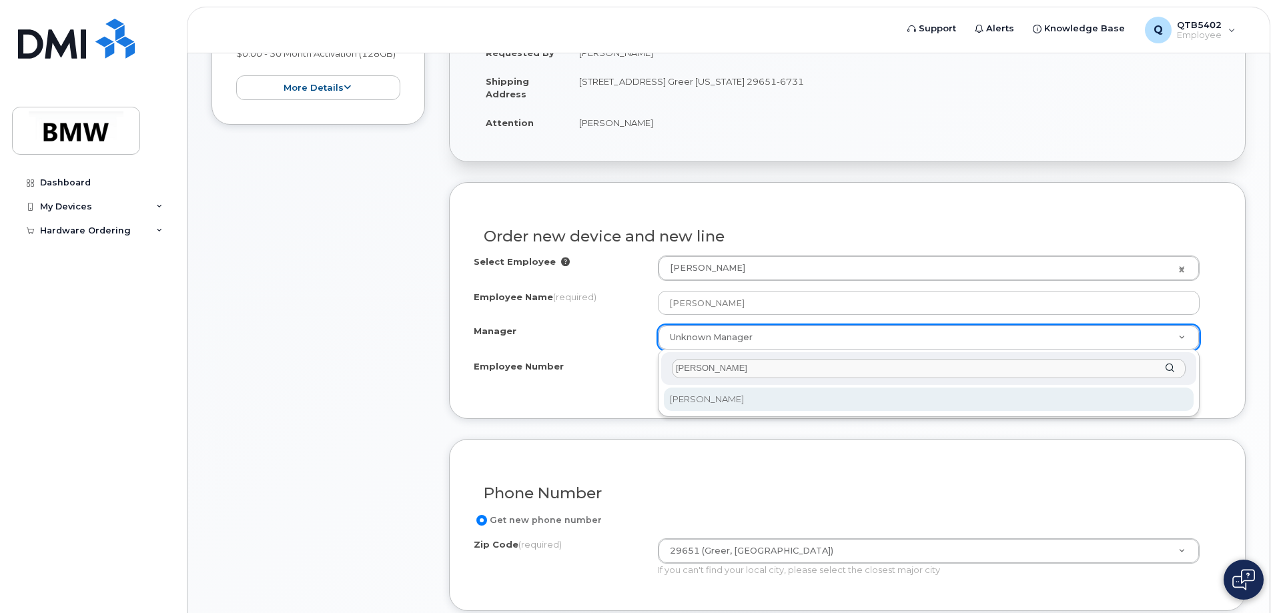
type input "[PERSON_NAME]"
select select "1895449"
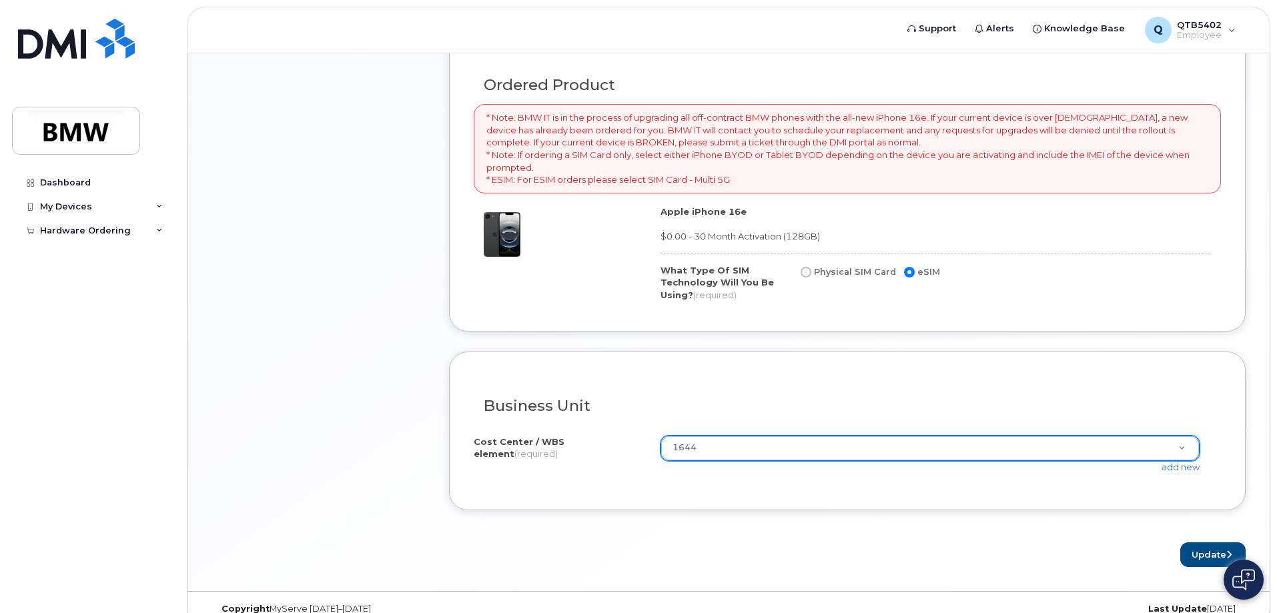
scroll to position [945, 0]
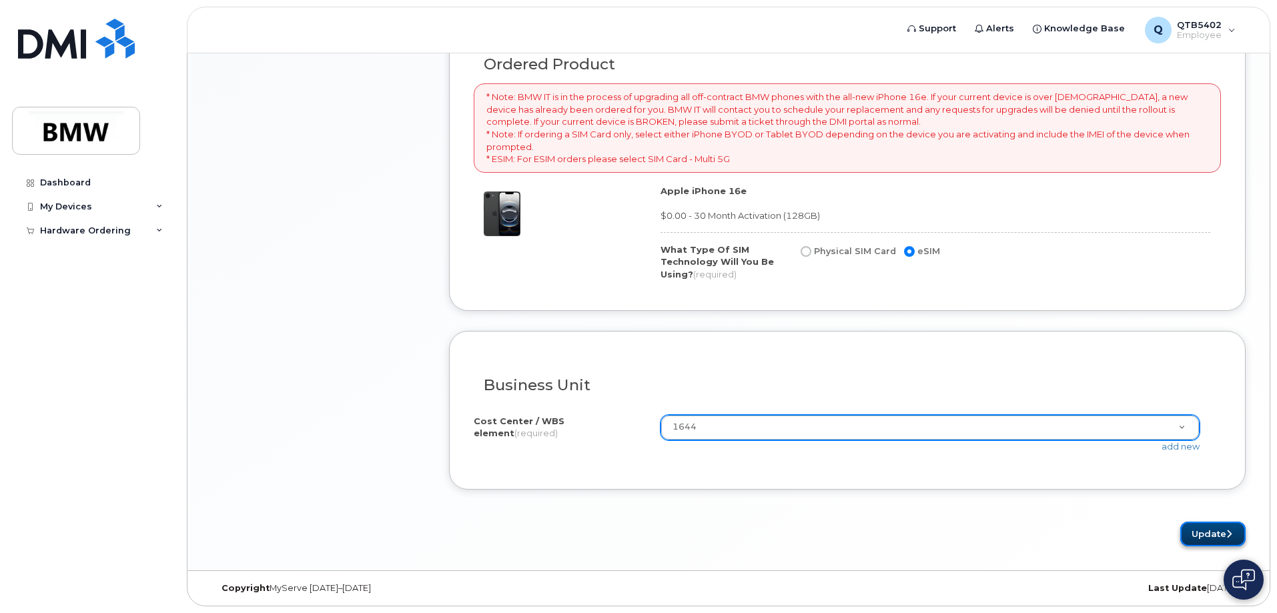
click at [1199, 531] on button "Update" at bounding box center [1212, 534] width 65 height 25
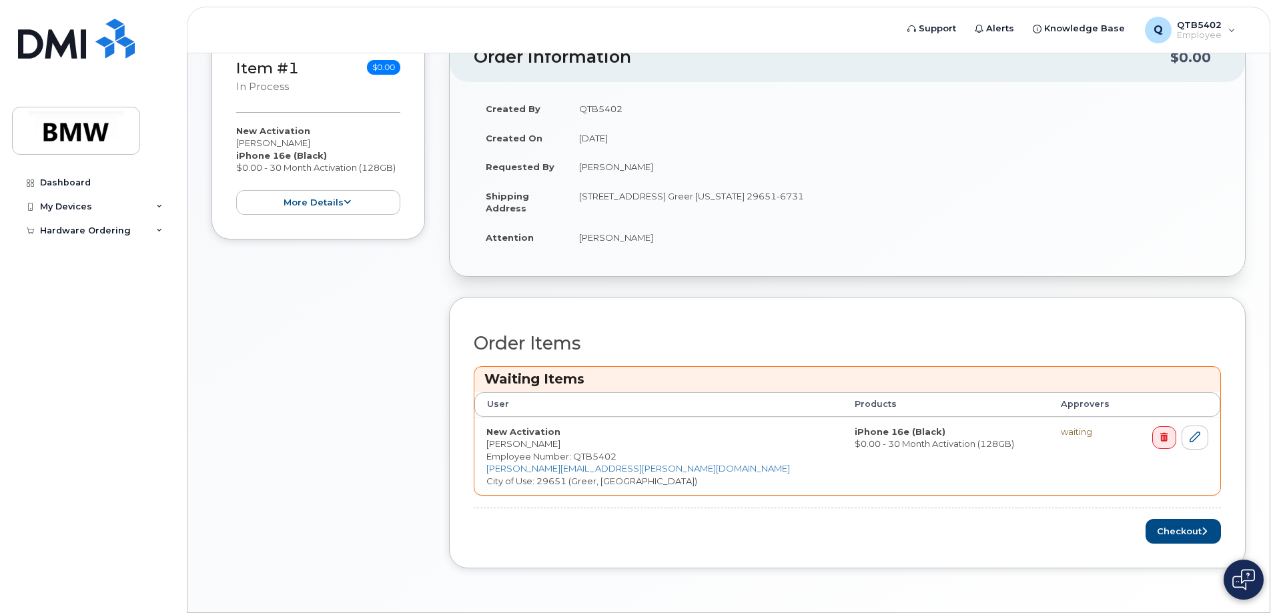
scroll to position [309, 0]
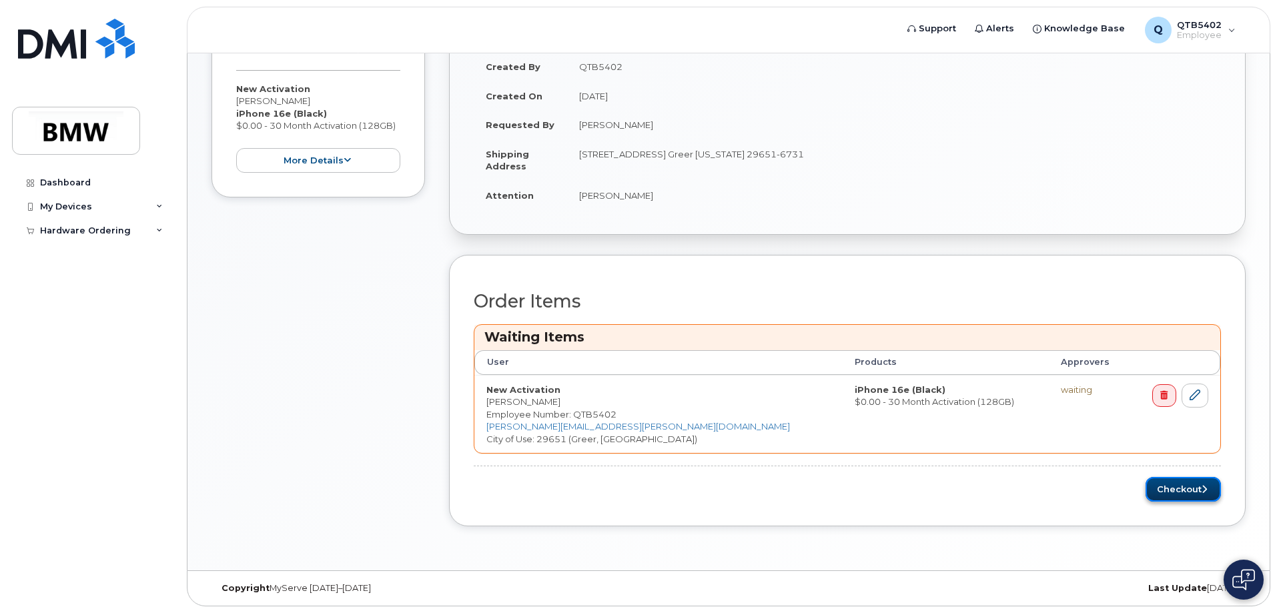
click at [1187, 490] on button "Checkout" at bounding box center [1182, 489] width 75 height 25
